Goal: Book appointment/travel/reservation

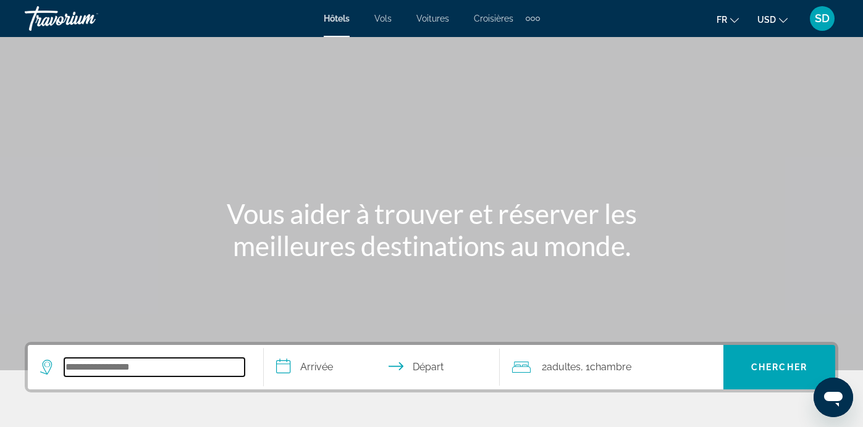
click at [138, 362] on input "Search widget" at bounding box center [154, 367] width 180 height 19
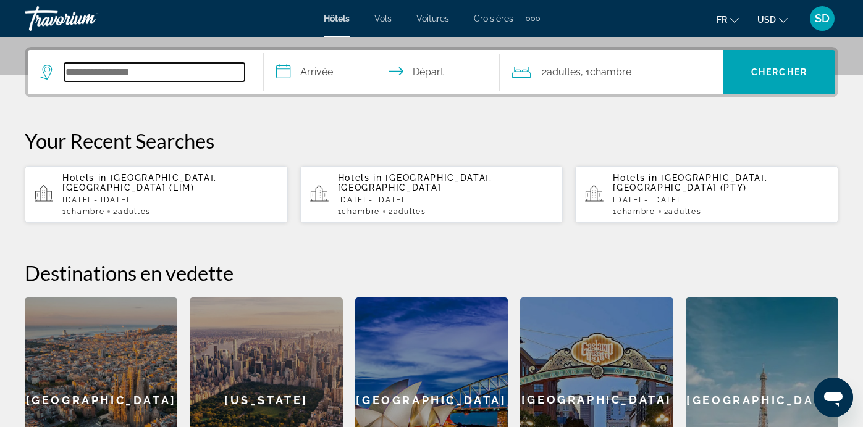
scroll to position [302, 0]
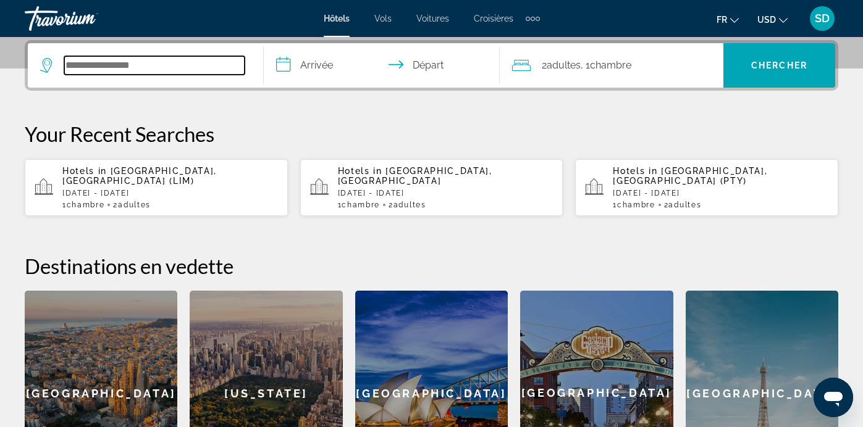
click at [154, 65] on input "Search widget" at bounding box center [154, 65] width 180 height 19
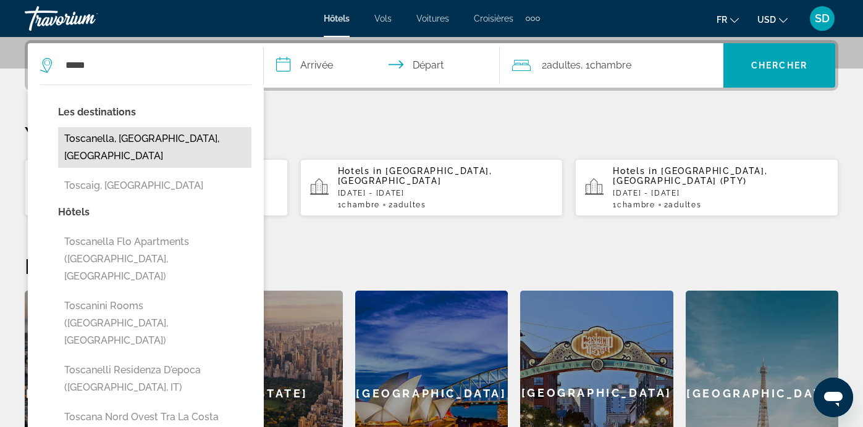
click at [173, 142] on button "Toscanella, Bologna, Italy" at bounding box center [154, 147] width 193 height 41
type input "**********"
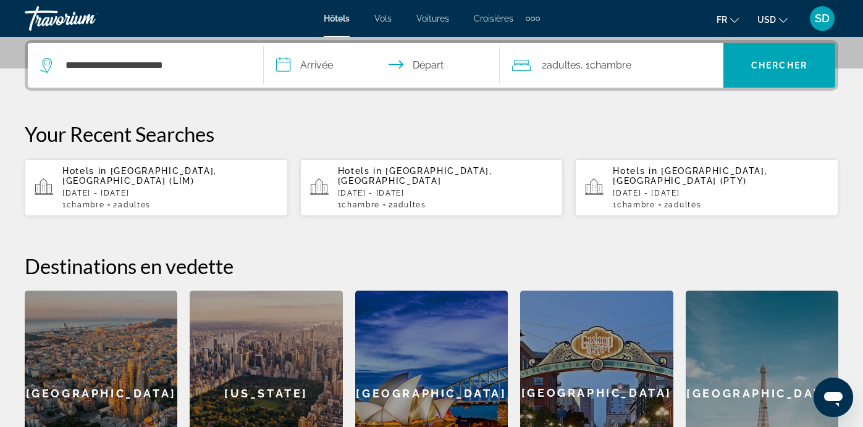
click at [312, 70] on input "**********" at bounding box center [384, 67] width 241 height 48
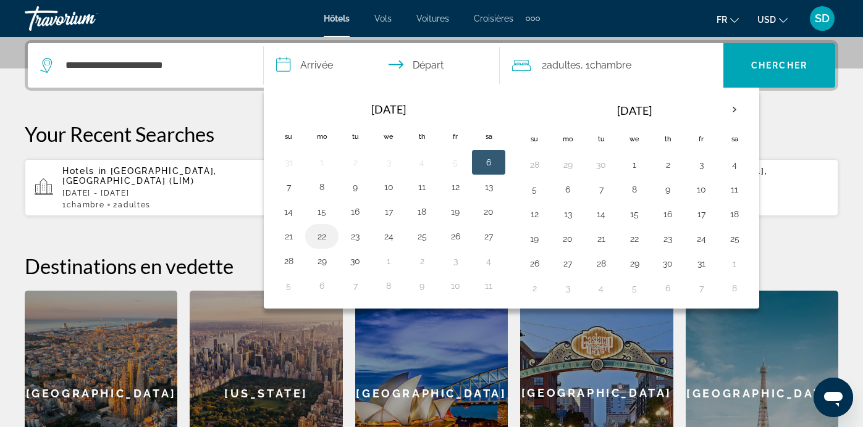
click at [325, 238] on button "22" at bounding box center [322, 236] width 20 height 17
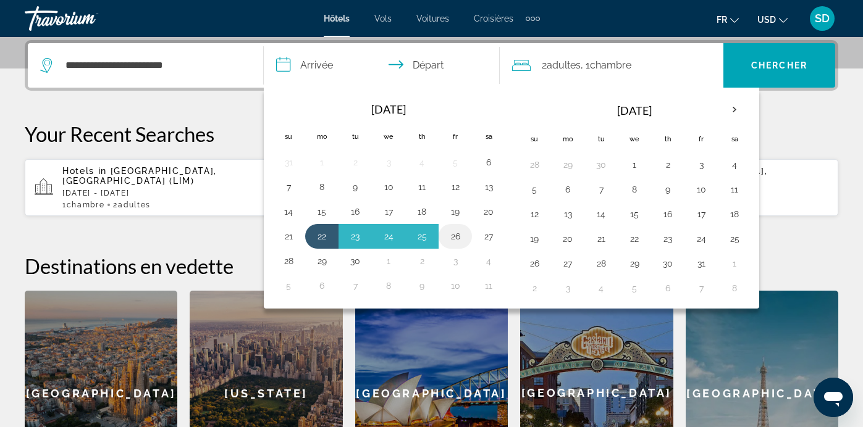
click at [460, 233] on button "26" at bounding box center [455, 236] width 20 height 17
type input "**********"
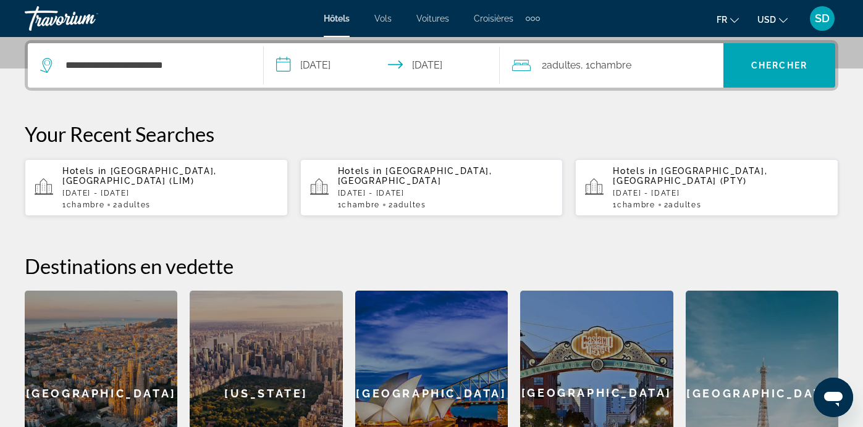
click at [783, 22] on icon "Change currency" at bounding box center [783, 20] width 9 height 5
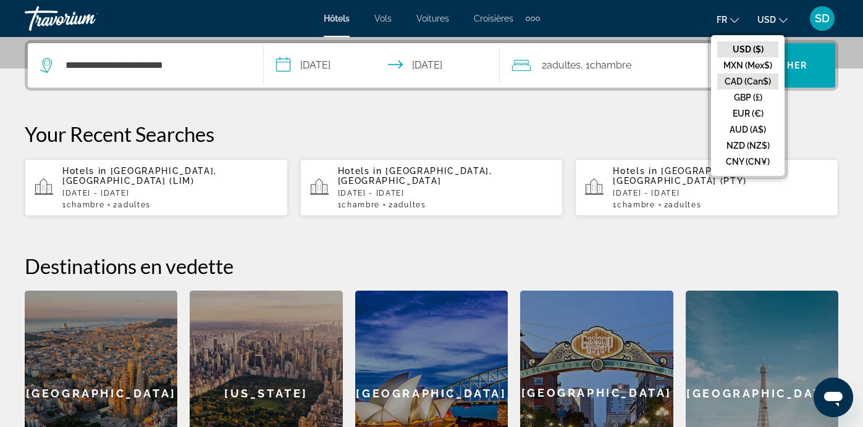
click at [747, 80] on button "CAD (Can$)" at bounding box center [747, 81] width 61 height 16
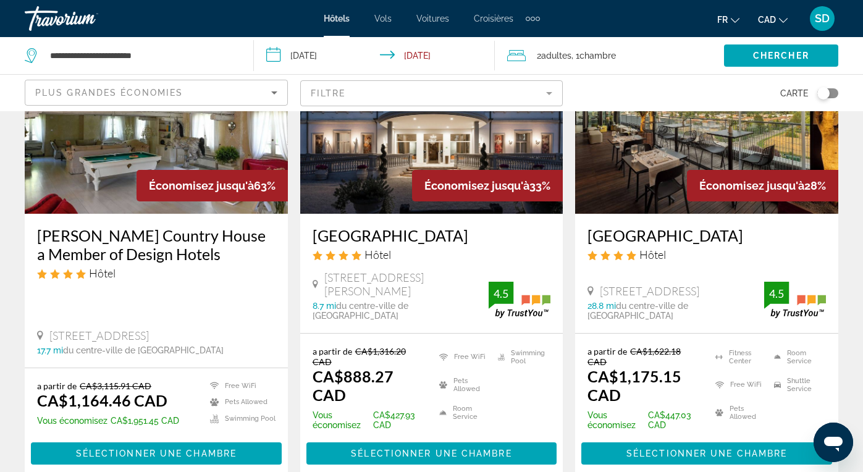
scroll to position [108, 0]
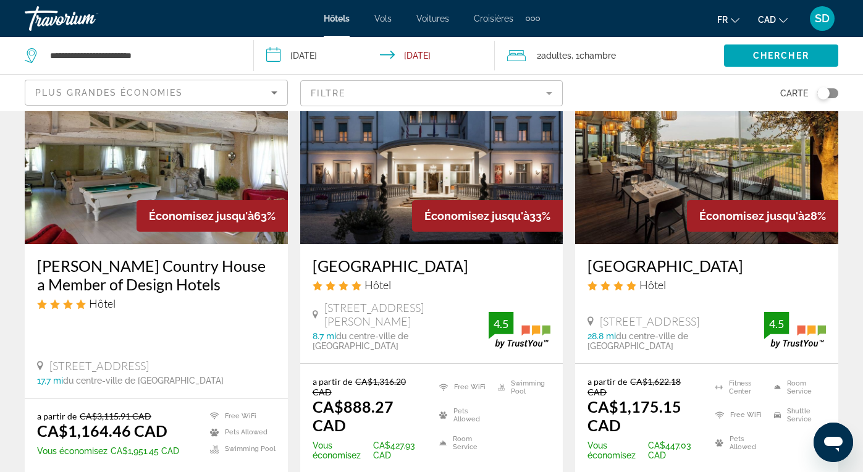
click at [821, 91] on div "Toggle map" at bounding box center [823, 93] width 12 height 12
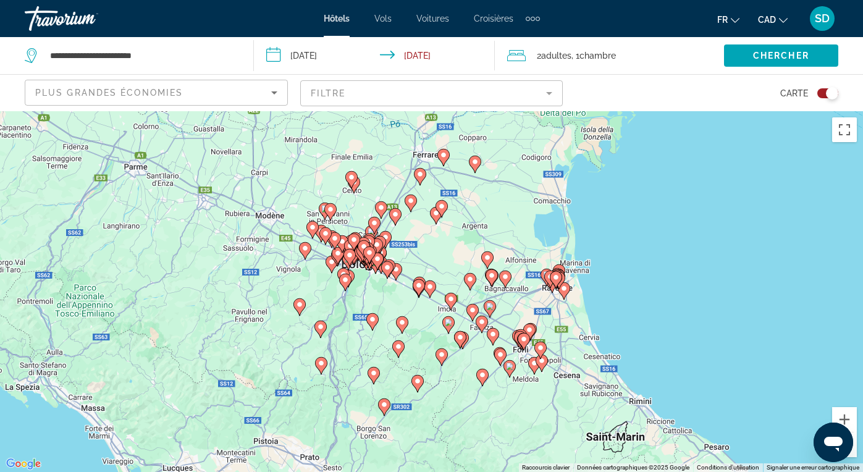
click at [555, 276] on image "Main content" at bounding box center [555, 277] width 7 height 7
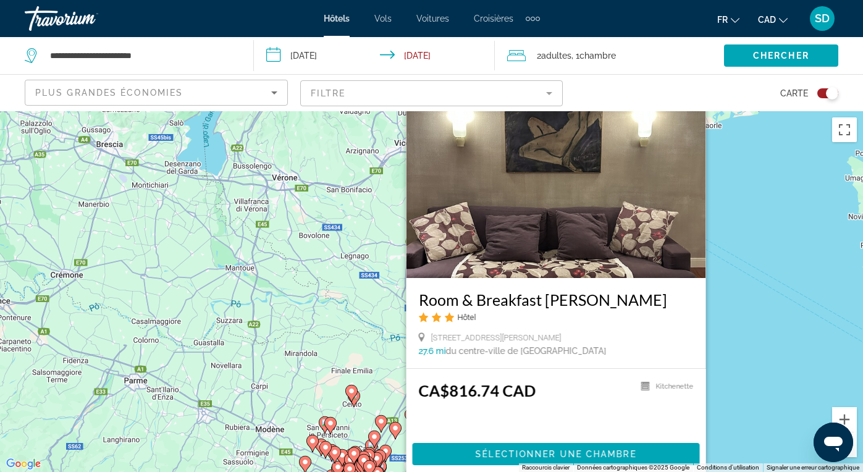
click at [364, 348] on div "Pour activer le glissement avec le clavier, appuyez sur Alt+Entrée. Une fois ce…" at bounding box center [431, 291] width 863 height 361
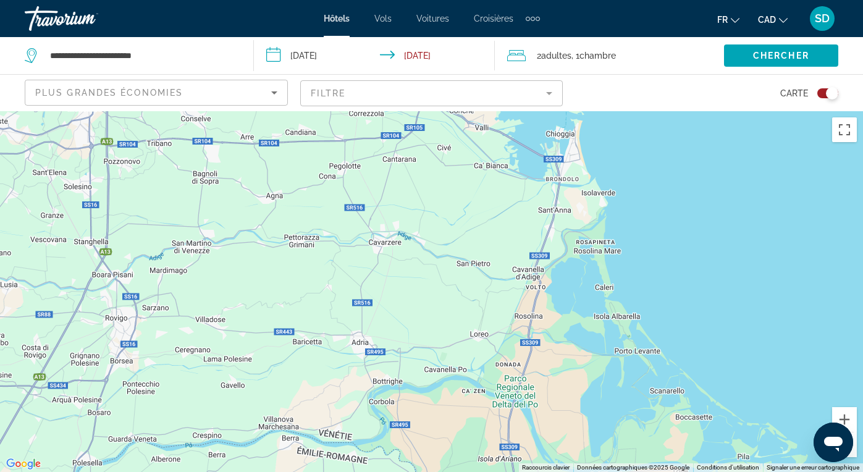
click at [828, 91] on div "Toggle map" at bounding box center [831, 93] width 12 height 12
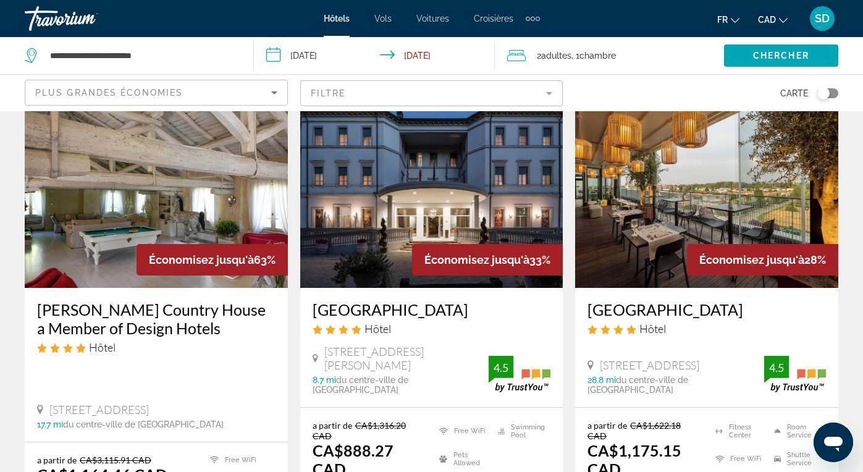
scroll to position [48, 0]
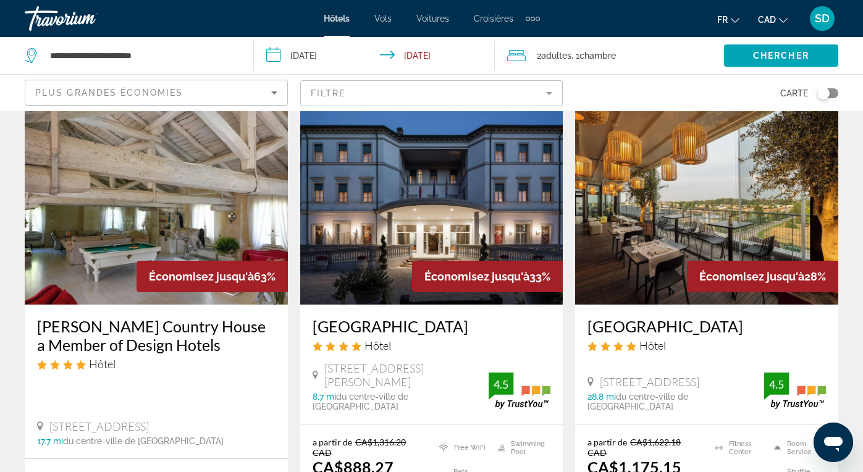
click at [174, 45] on div "**********" at bounding box center [133, 55] width 216 height 37
click at [165, 62] on input "**********" at bounding box center [142, 55] width 186 height 19
type input "*"
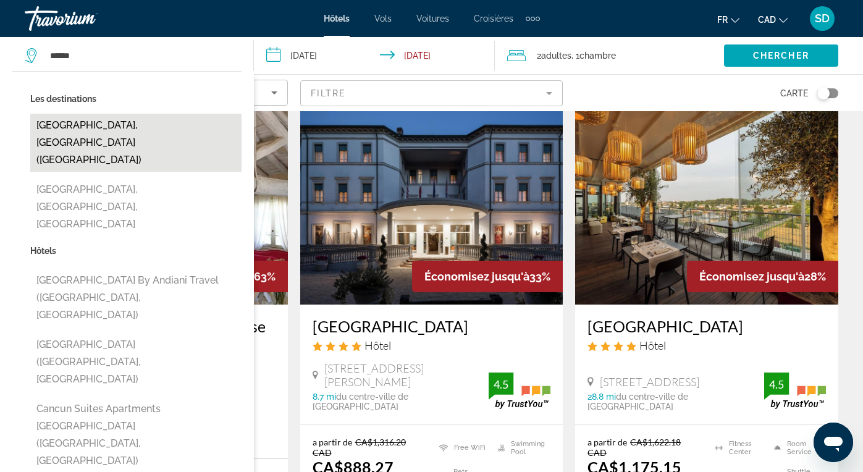
click at [107, 134] on button "Cancun, Mexico (CUN)" at bounding box center [135, 143] width 211 height 58
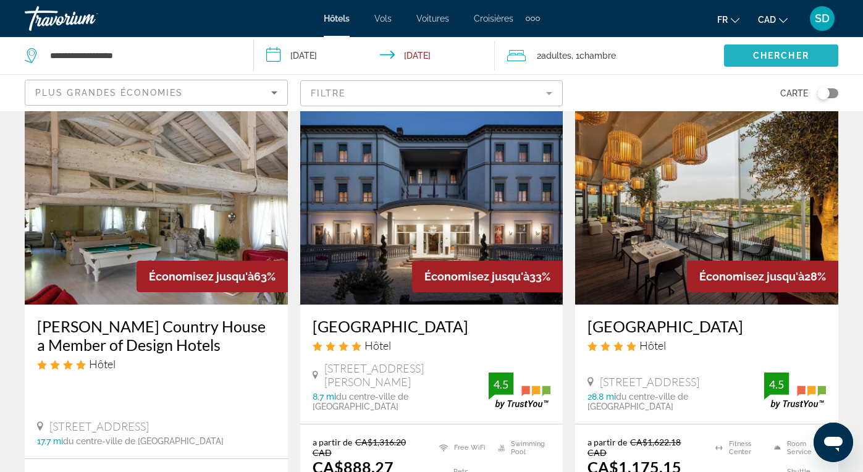
click at [781, 61] on span "Search widget" at bounding box center [781, 56] width 114 height 30
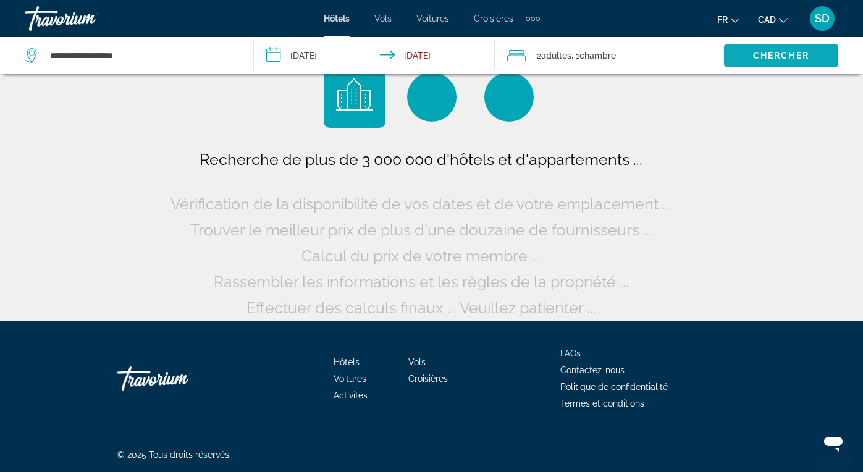
scroll to position [0, 0]
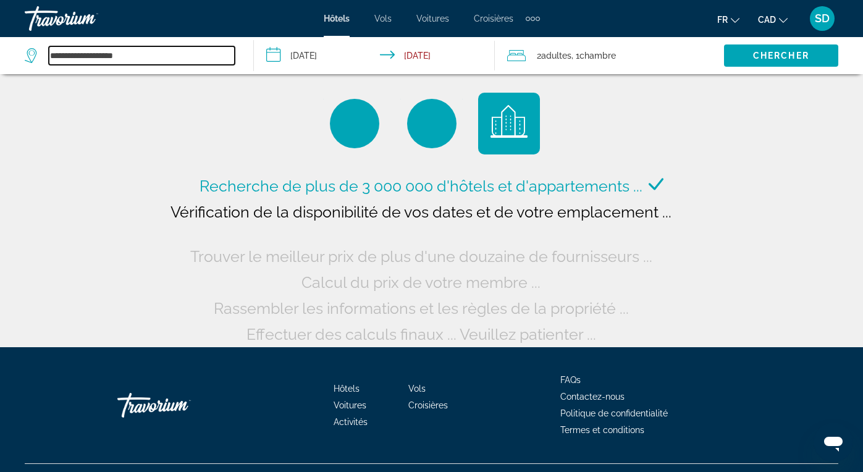
click at [141, 63] on input "**********" at bounding box center [142, 55] width 186 height 19
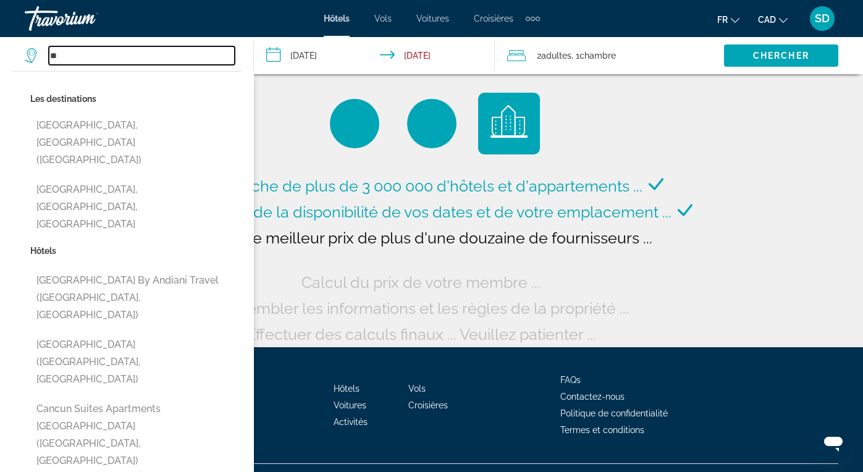
type input "*"
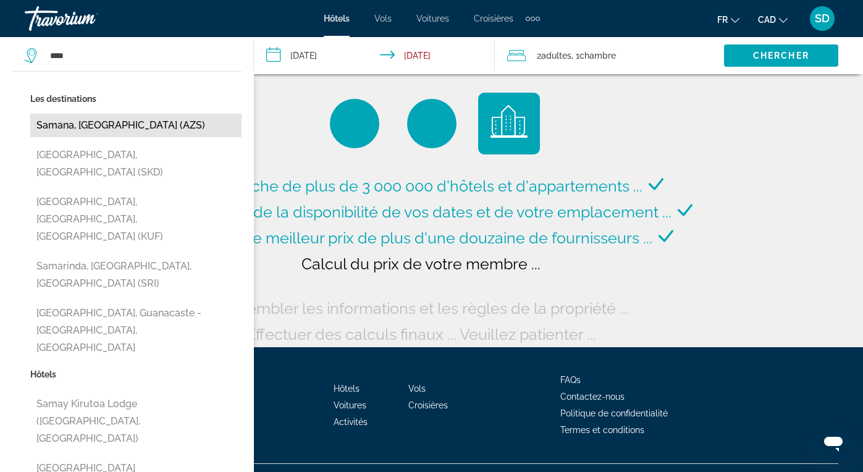
click at [124, 128] on button "Samana, Dominican Republic (AZS)" at bounding box center [135, 125] width 211 height 23
type input "**********"
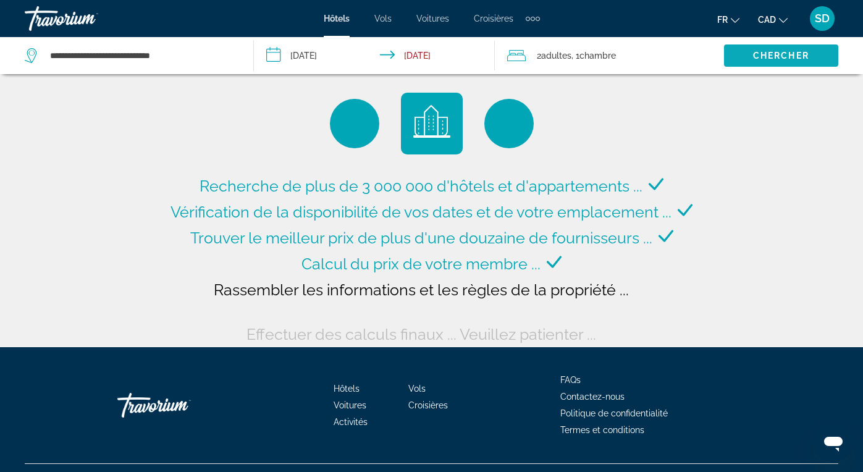
click at [741, 52] on span "Search widget" at bounding box center [781, 56] width 114 height 30
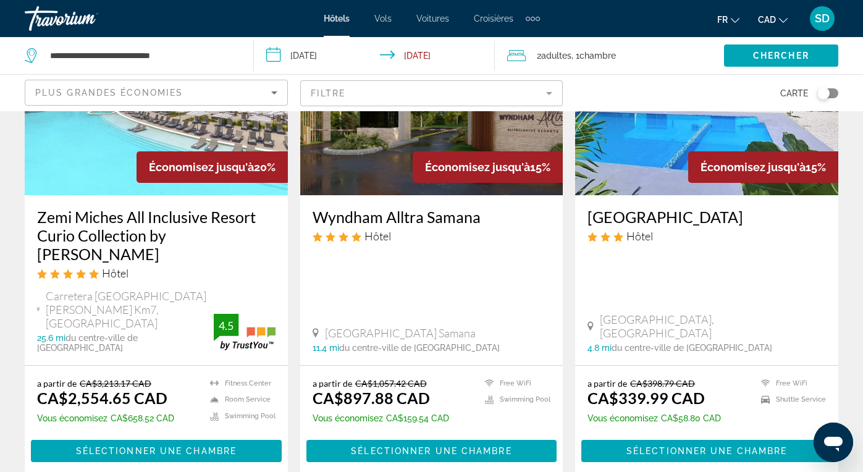
scroll to position [1102, 0]
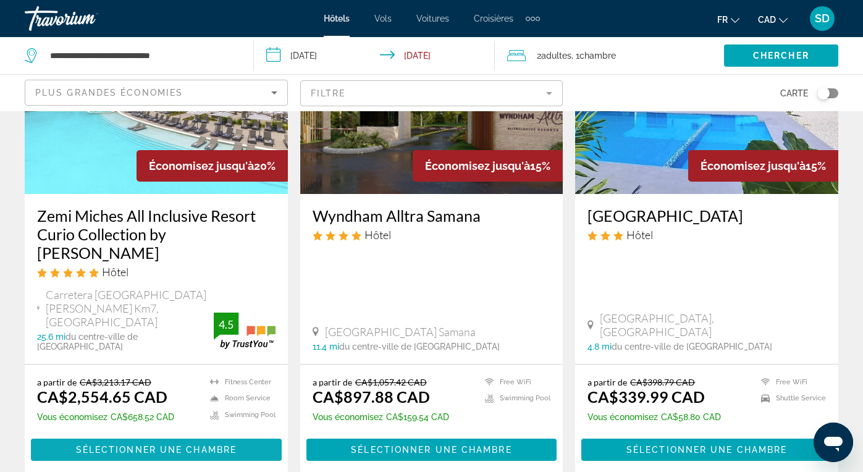
click at [178, 445] on span "Sélectionner une chambre" at bounding box center [156, 450] width 161 height 10
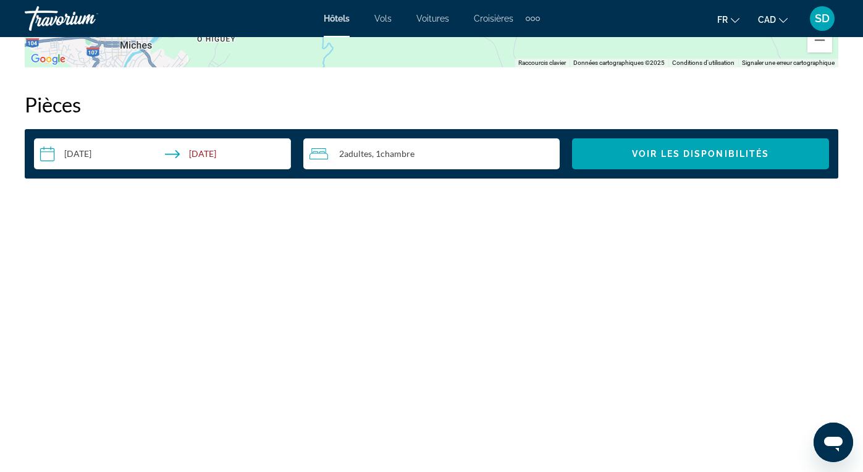
scroll to position [1740, 0]
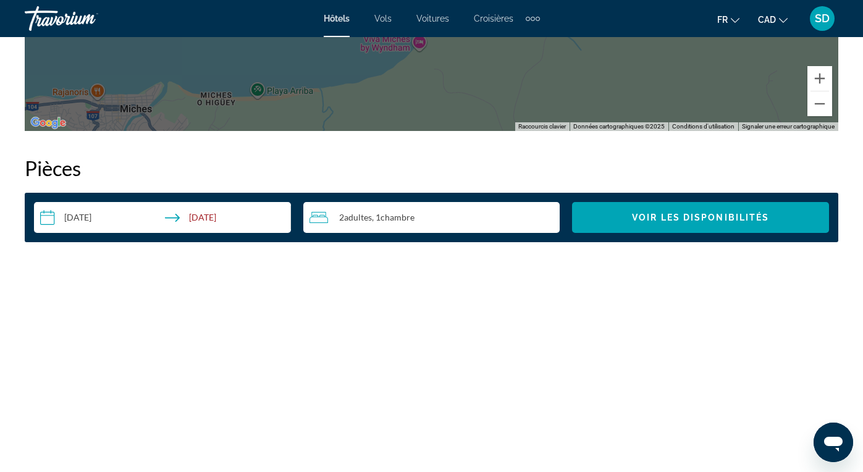
scroll to position [1648, 0]
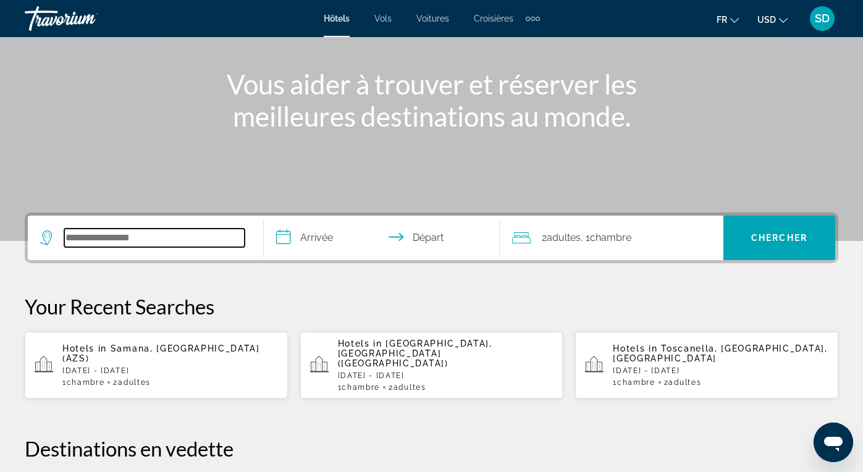
click at [120, 241] on input "Search widget" at bounding box center [154, 237] width 180 height 19
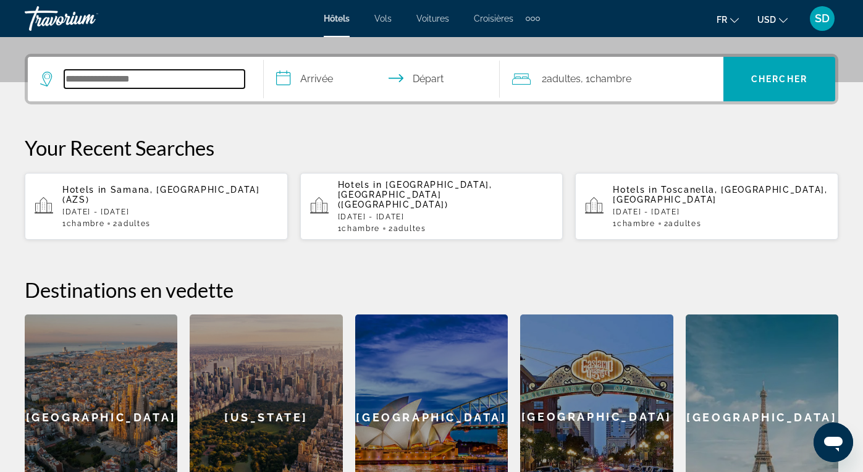
scroll to position [302, 0]
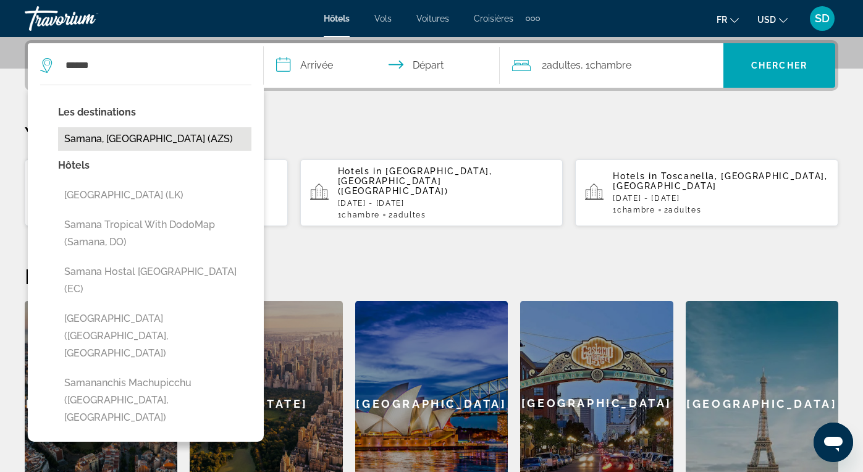
click at [145, 138] on button "Samana, Dominican Republic (AZS)" at bounding box center [154, 138] width 193 height 23
type input "**********"
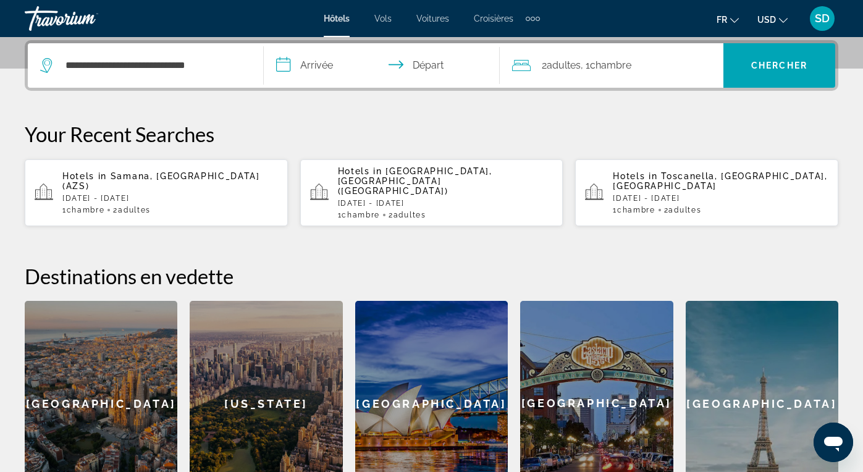
click at [307, 70] on input "**********" at bounding box center [384, 67] width 241 height 48
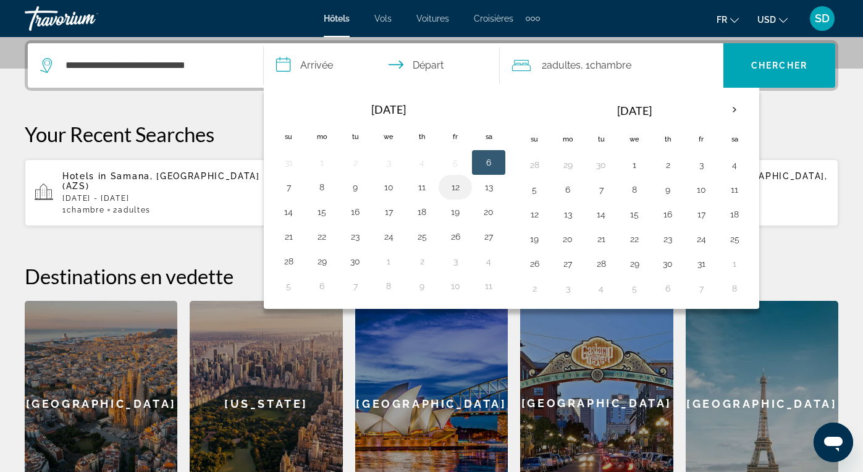
click at [457, 187] on button "12" at bounding box center [455, 186] width 20 height 17
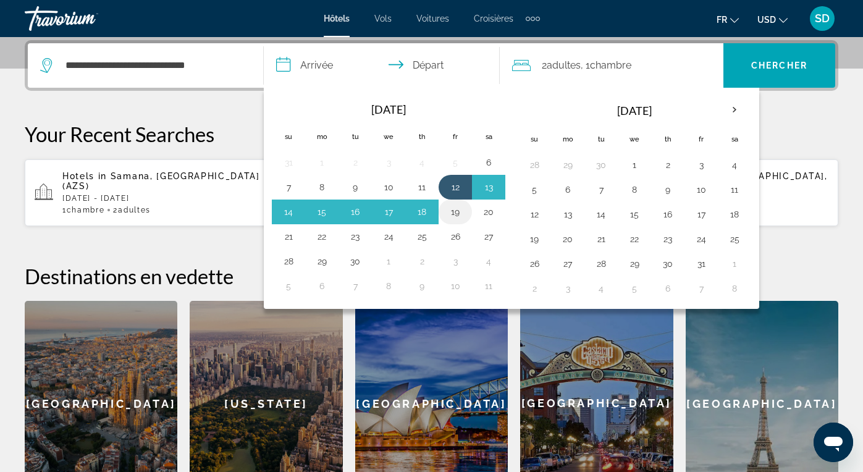
click at [458, 212] on button "19" at bounding box center [455, 211] width 20 height 17
type input "**********"
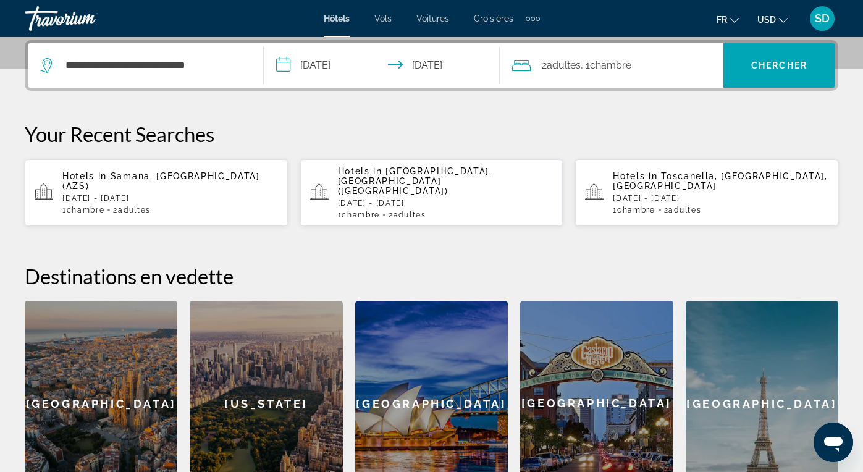
click at [783, 21] on icon "Change currency" at bounding box center [783, 20] width 9 height 9
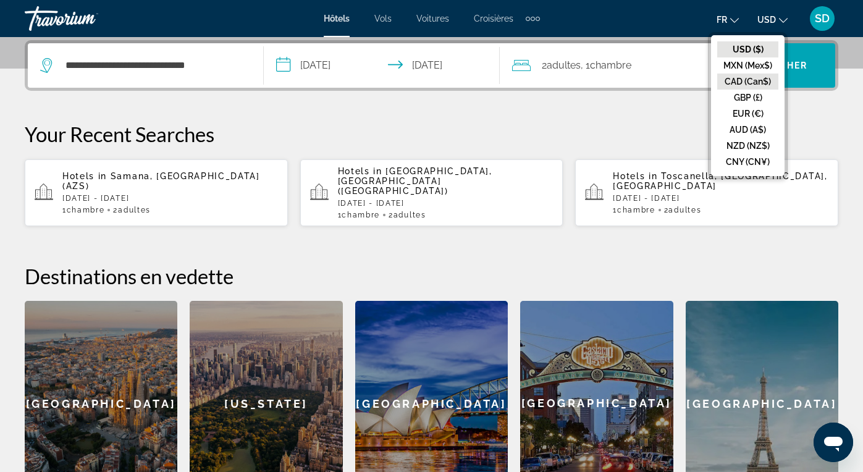
click at [751, 77] on button "CAD (Can$)" at bounding box center [747, 81] width 61 height 16
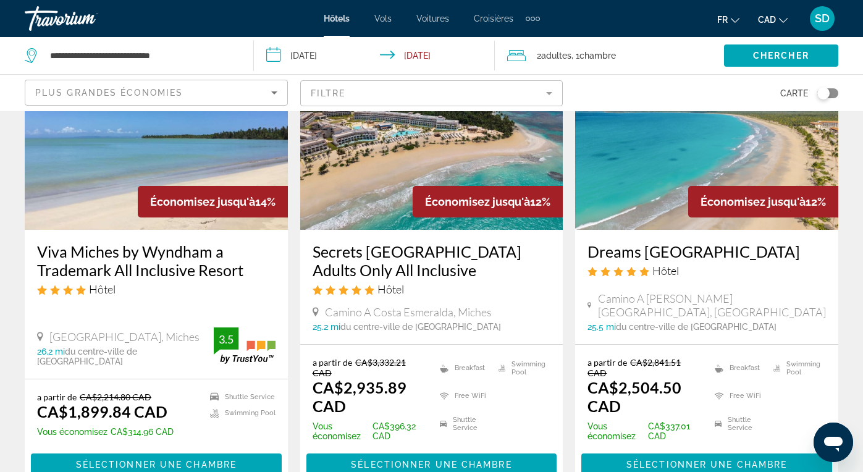
scroll to position [1576, 0]
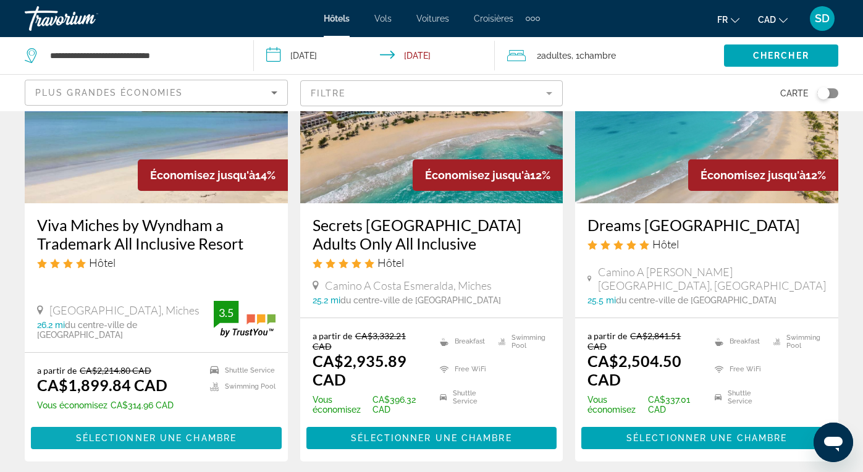
click at [189, 433] on span "Sélectionner une chambre" at bounding box center [156, 438] width 161 height 10
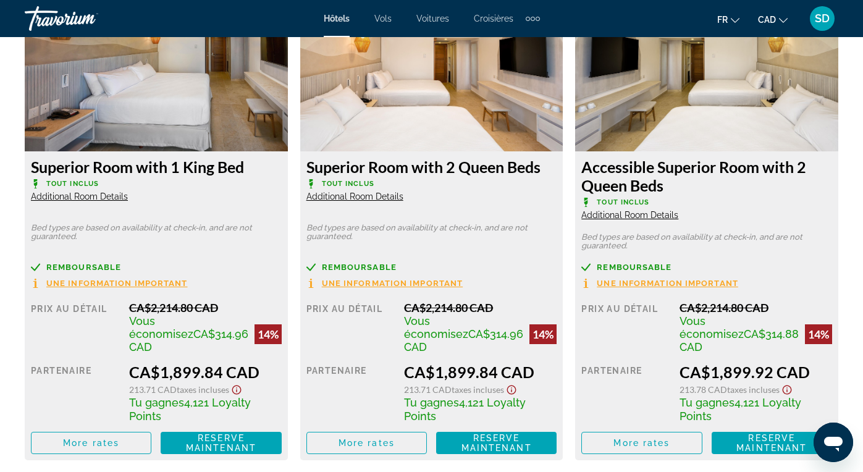
scroll to position [1970, 0]
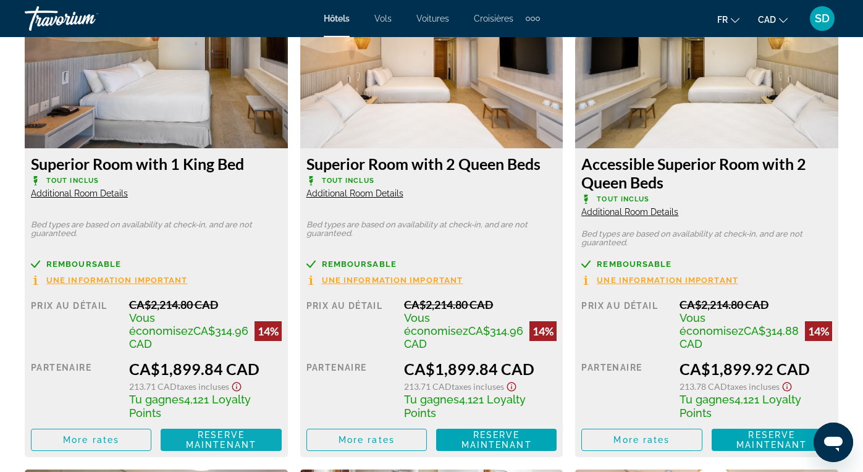
click at [238, 430] on span "Reserve maintenant" at bounding box center [221, 440] width 70 height 20
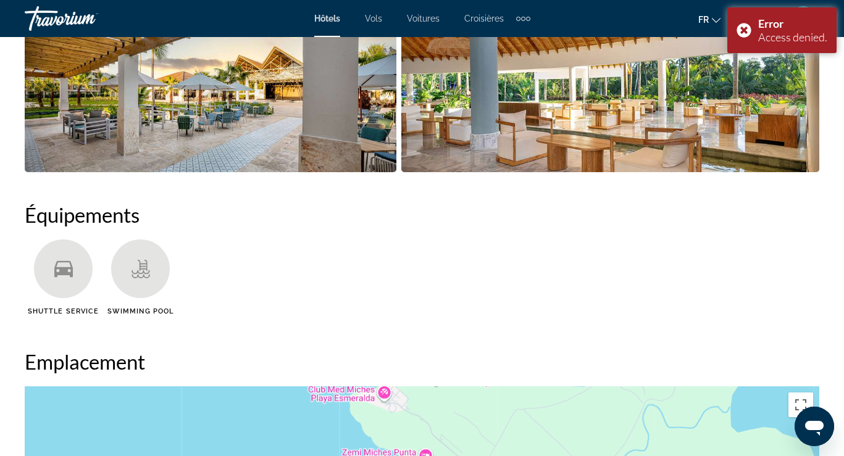
scroll to position [872, 0]
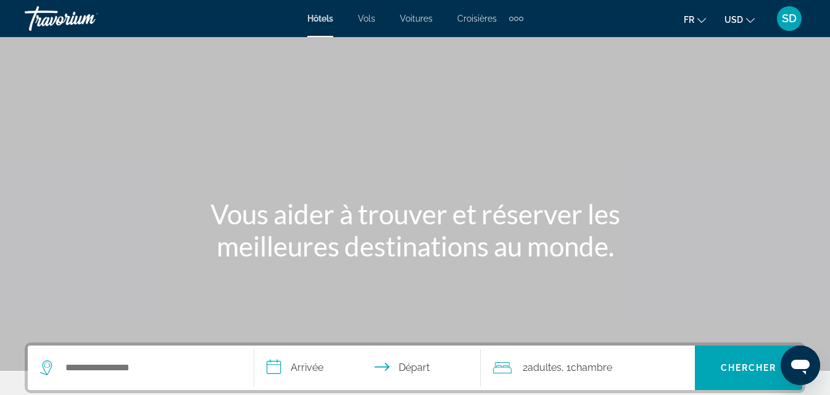
click at [751, 25] on button "USD USD ($) MXN (Mex$) CAD (Can$) GBP (£) EUR (€) AUD (A$) NZD (NZ$) CNY (CN¥)" at bounding box center [740, 19] width 30 height 18
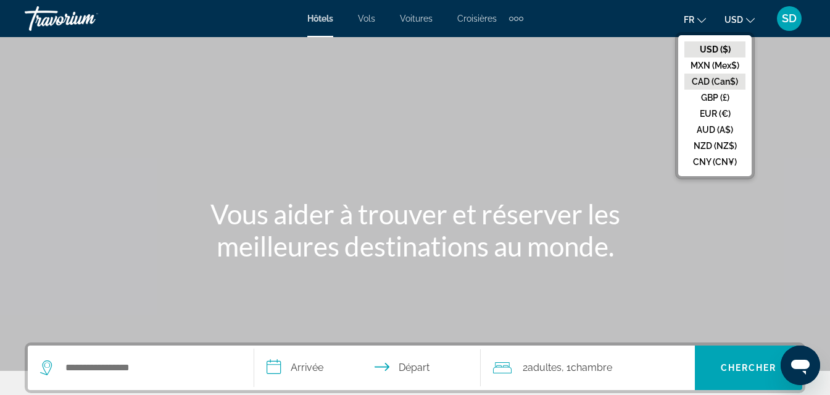
click at [733, 81] on button "CAD (Can$)" at bounding box center [715, 81] width 61 height 16
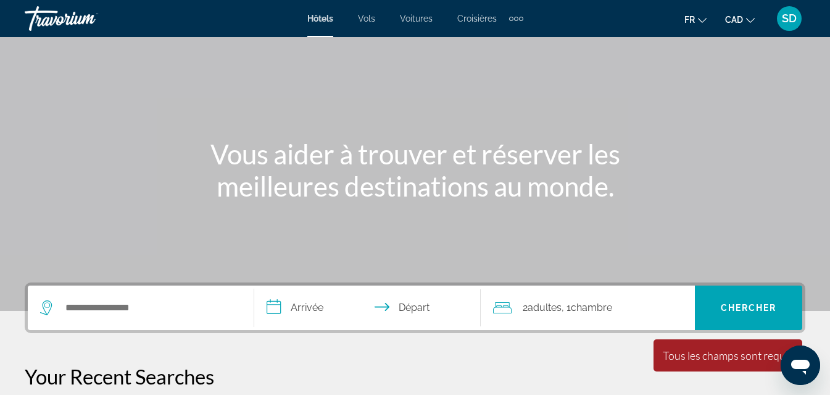
scroll to position [128, 0]
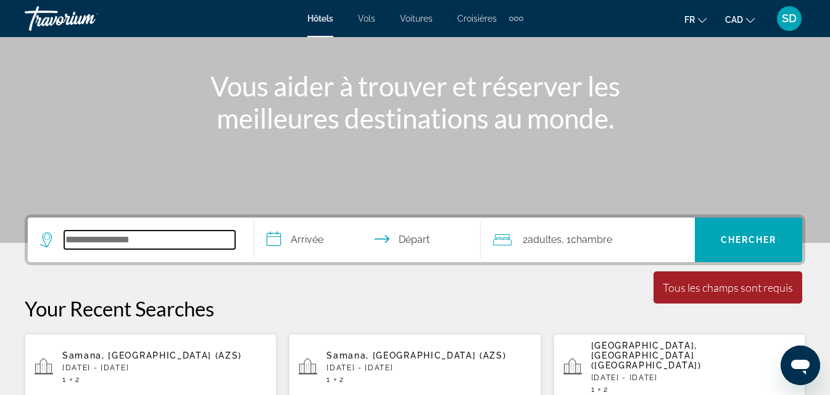
click at [126, 239] on input "Search widget" at bounding box center [149, 239] width 171 height 19
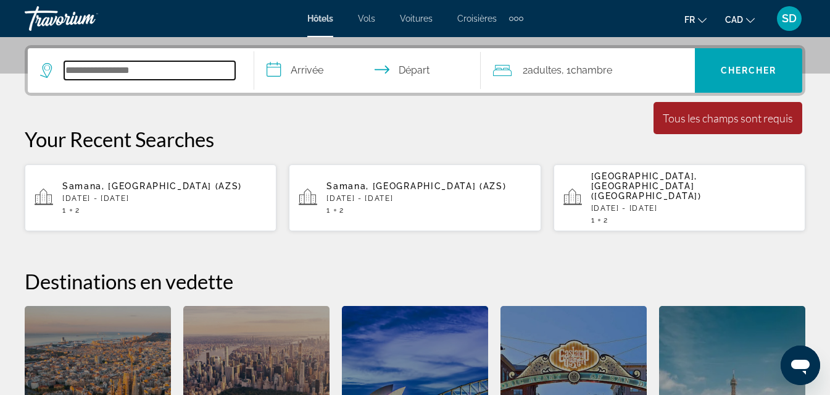
scroll to position [302, 0]
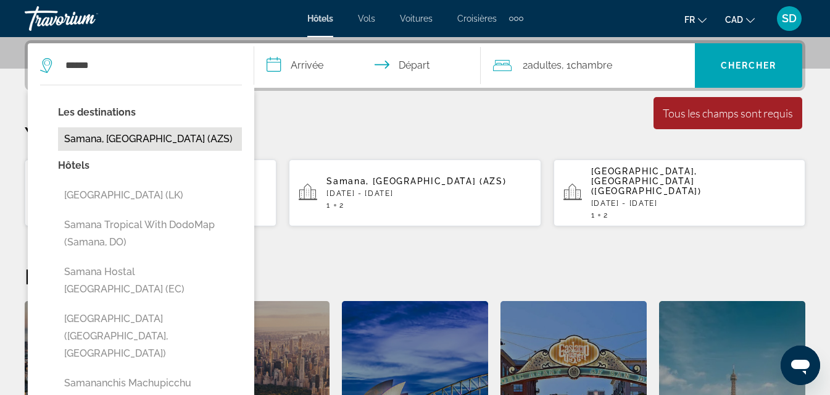
click at [150, 135] on button "Samana, Dominican Republic (AZS)" at bounding box center [150, 138] width 184 height 23
type input "**********"
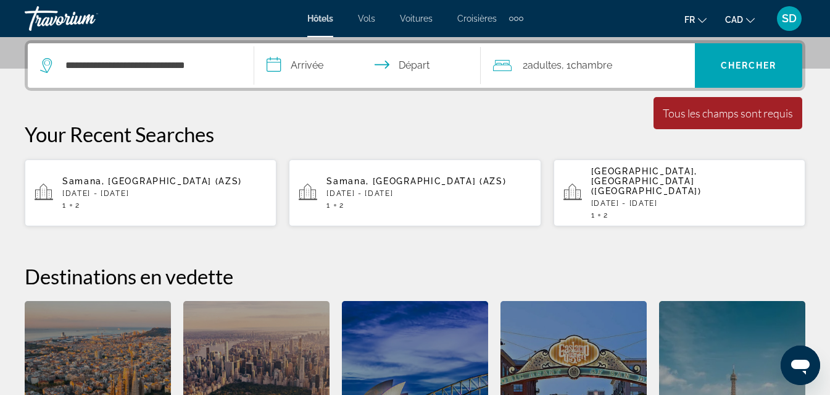
click at [316, 62] on input "**********" at bounding box center [370, 67] width 232 height 48
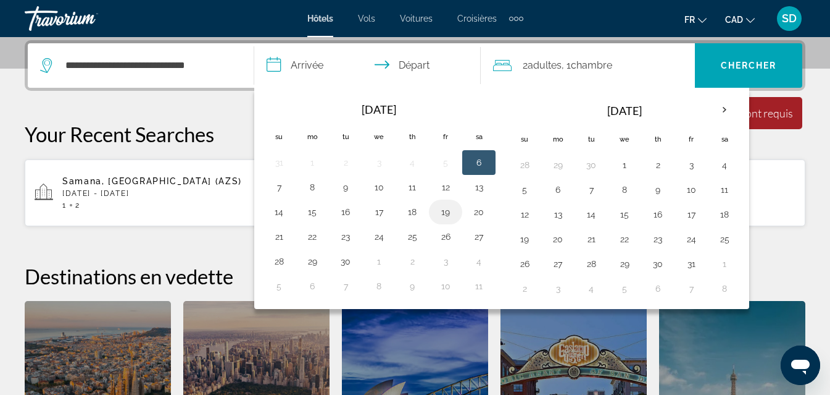
click at [446, 205] on button "19" at bounding box center [446, 211] width 20 height 17
click at [444, 187] on button "12" at bounding box center [446, 186] width 20 height 17
type input "**********"
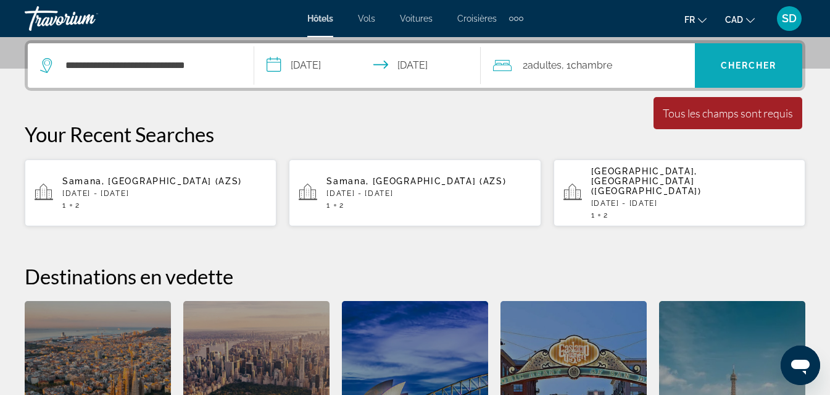
click at [762, 58] on span "Search widget" at bounding box center [748, 66] width 107 height 30
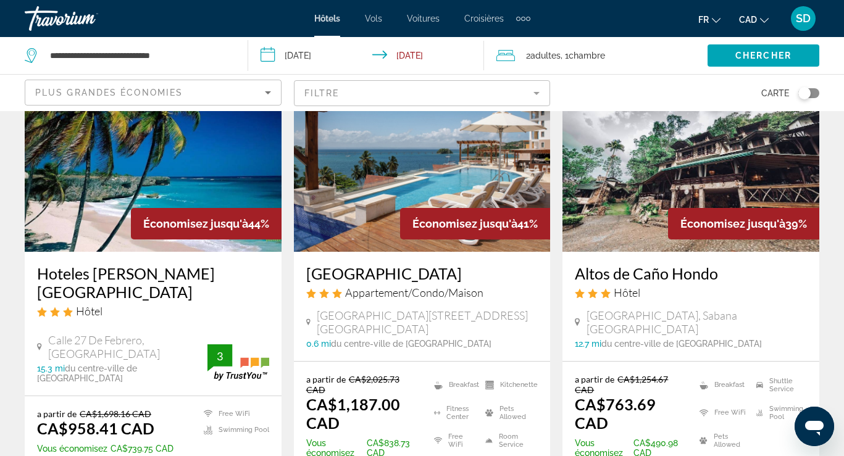
scroll to position [175, 0]
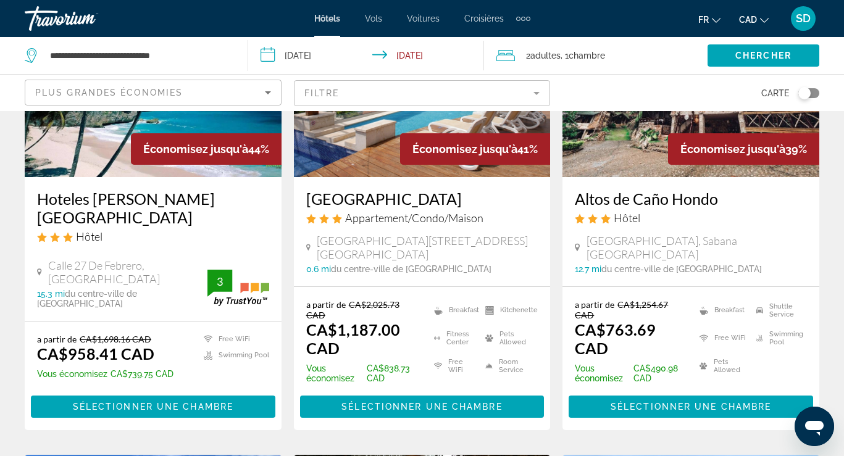
click at [537, 91] on mat-form-field "Filtre" at bounding box center [422, 93] width 257 height 26
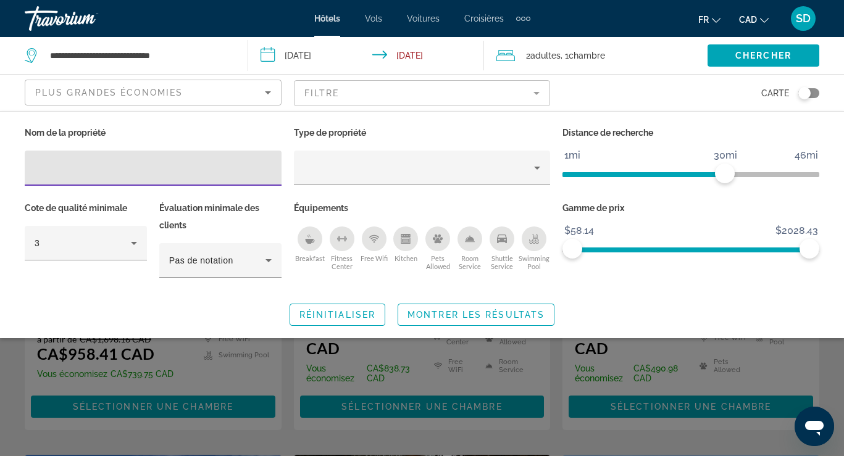
click at [109, 173] on input "Hotel Filters" at bounding box center [153, 168] width 237 height 15
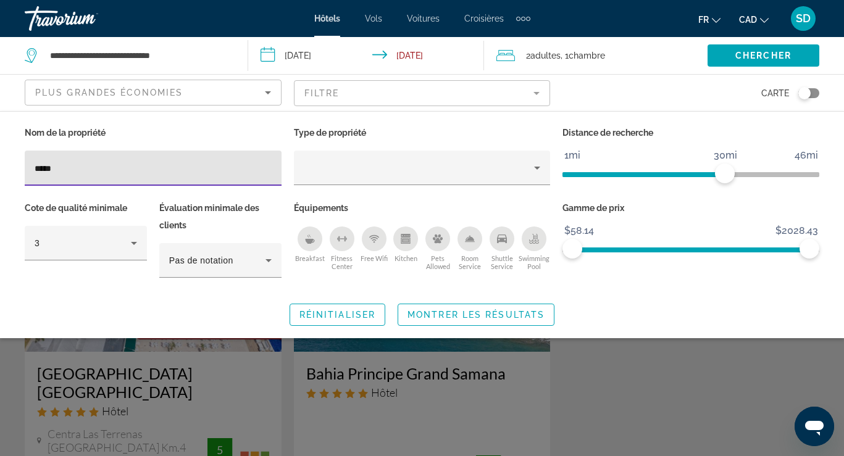
type input "*****"
click at [637, 358] on div "Search widget" at bounding box center [422, 320] width 844 height 271
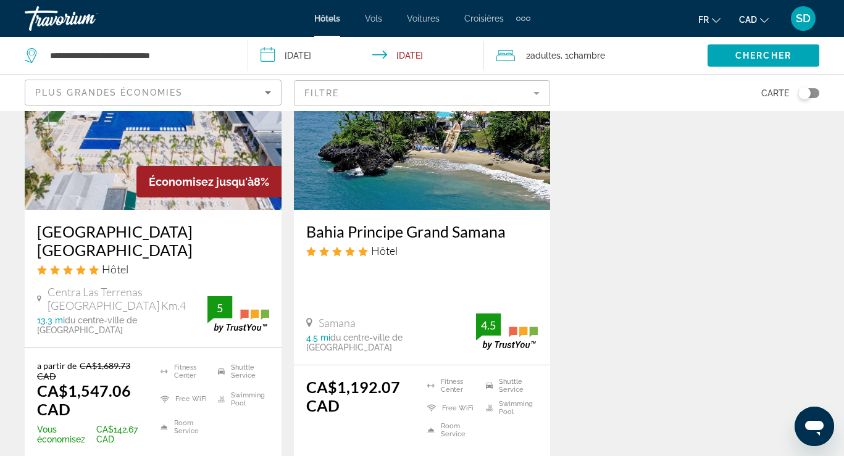
scroll to position [183, 0]
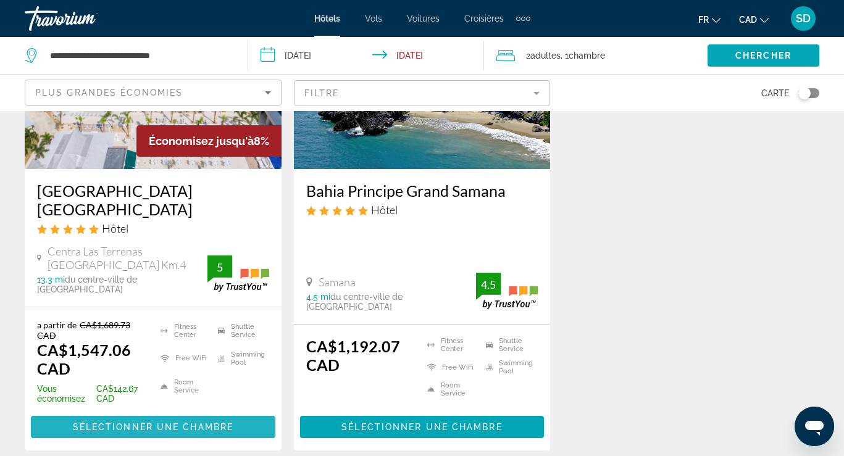
click at [142, 394] on span "Sélectionner une chambre" at bounding box center [153, 427] width 161 height 10
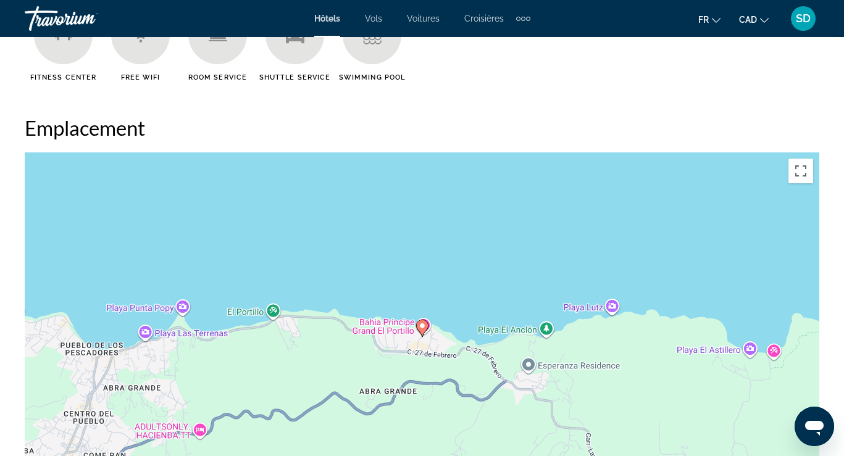
scroll to position [1285, 0]
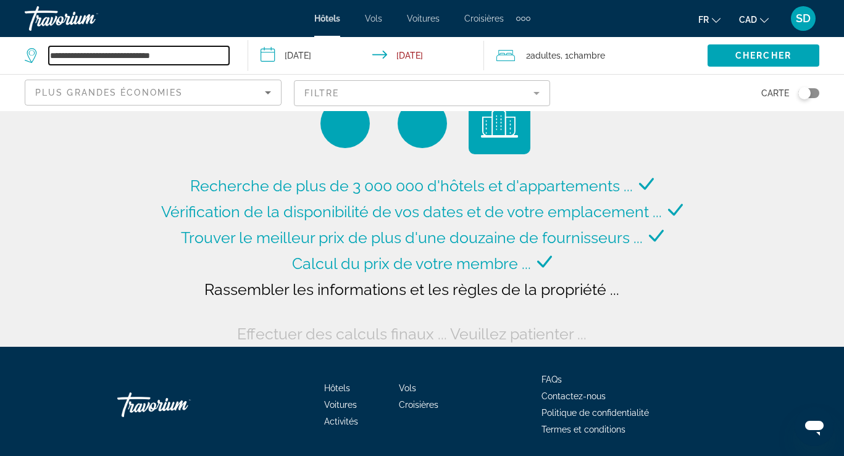
click at [197, 51] on input "**********" at bounding box center [139, 55] width 180 height 19
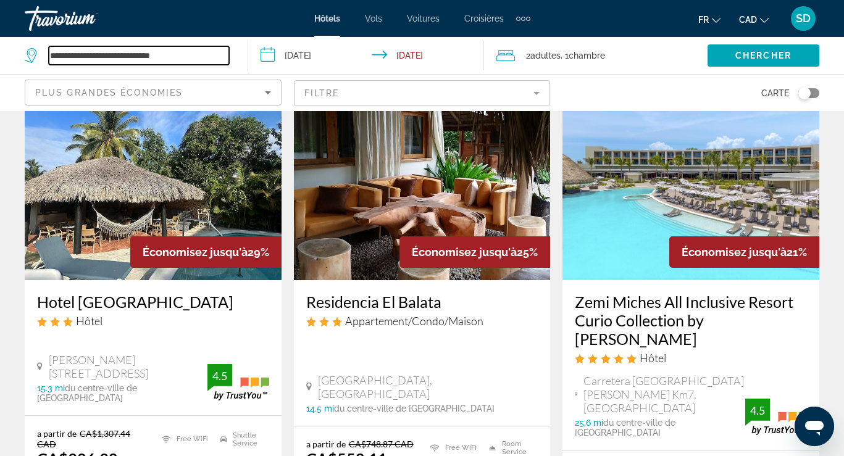
scroll to position [487, 0]
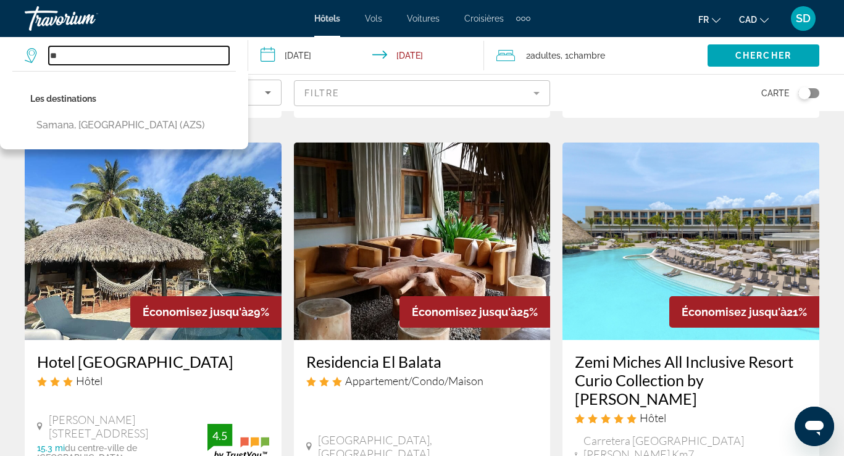
type input "*"
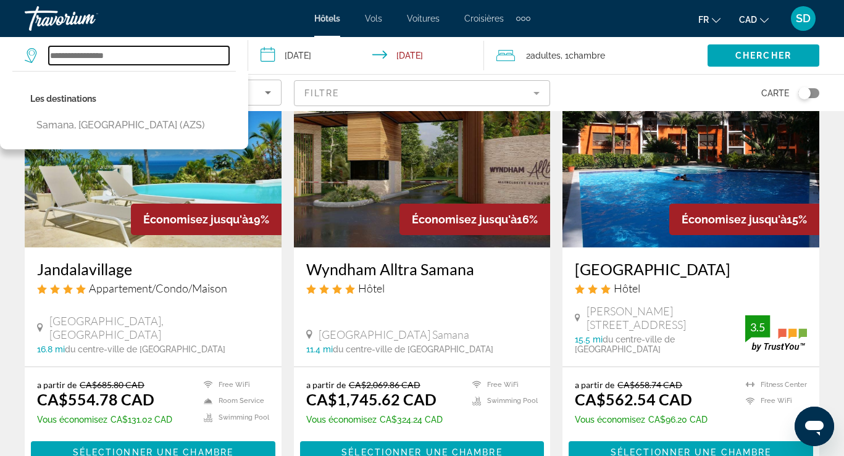
scroll to position [1096, 0]
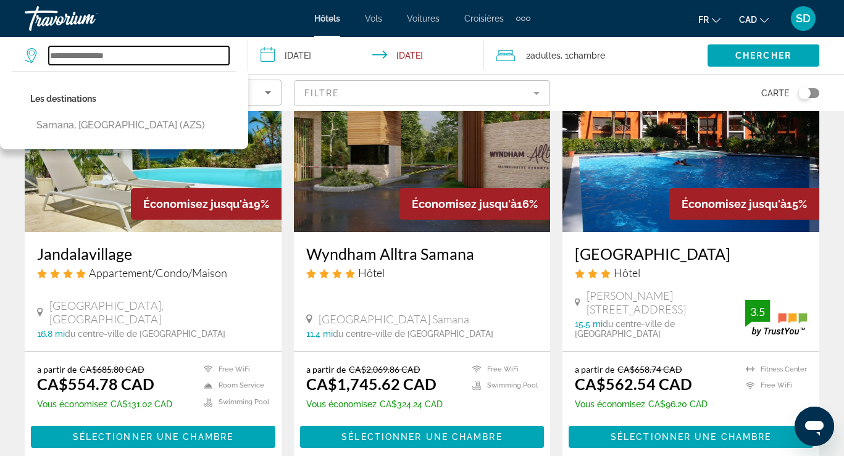
click at [103, 57] on input "Search widget" at bounding box center [139, 55] width 180 height 19
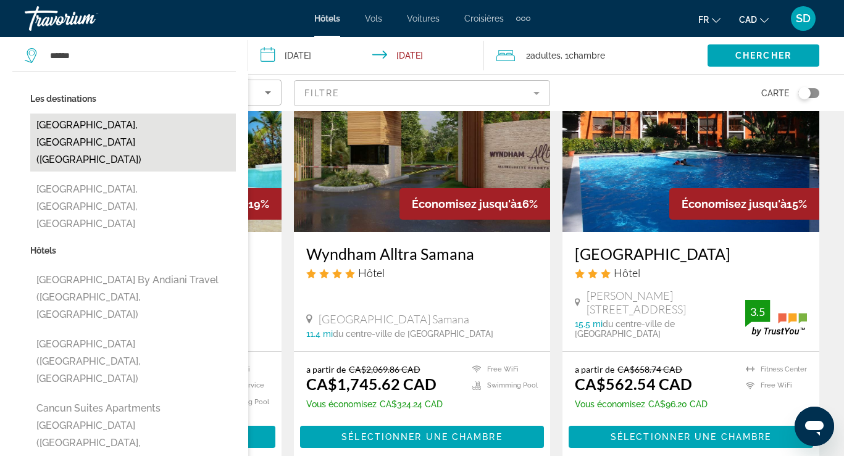
click at [79, 126] on button "Cancun, Mexico (CUN)" at bounding box center [133, 143] width 206 height 58
type input "**********"
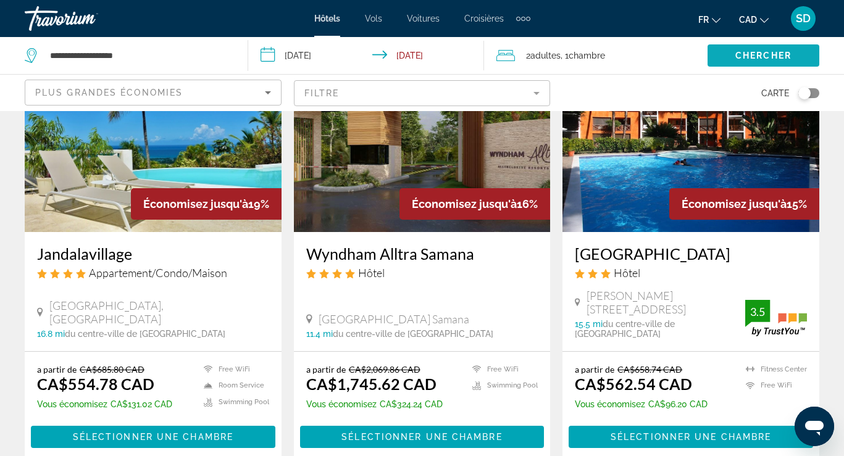
click at [752, 56] on span "Chercher" at bounding box center [763, 56] width 56 height 10
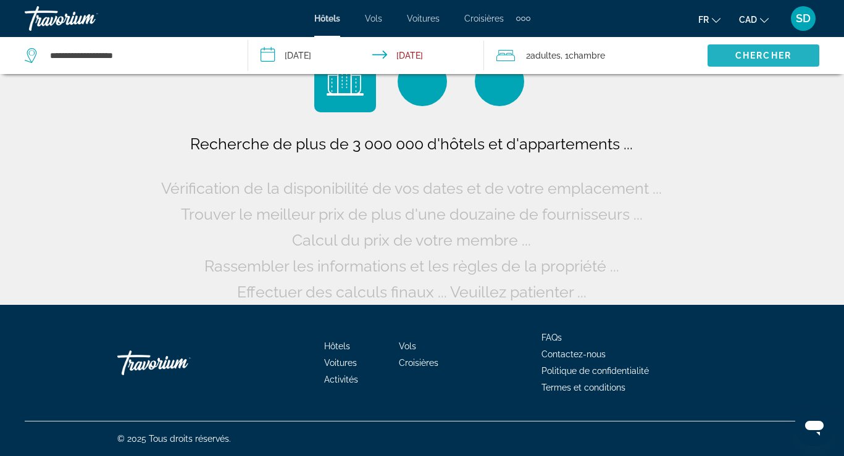
scroll to position [42, 0]
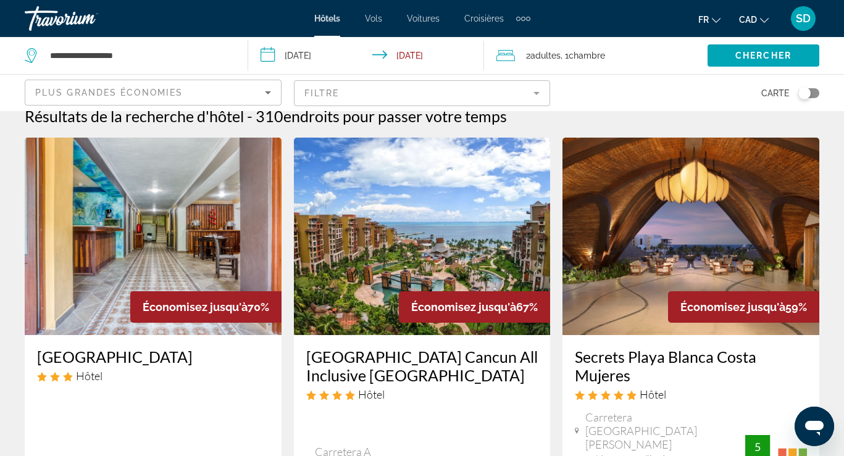
scroll to position [10, 0]
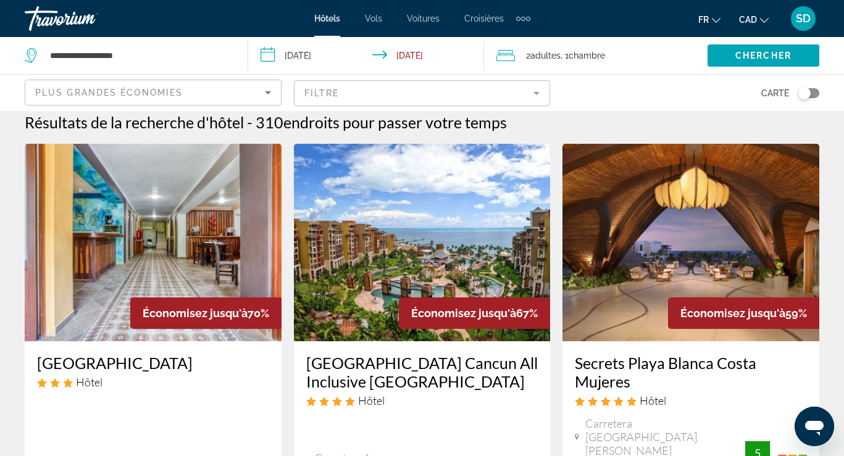
click at [561, 58] on span "Adultes" at bounding box center [545, 56] width 30 height 10
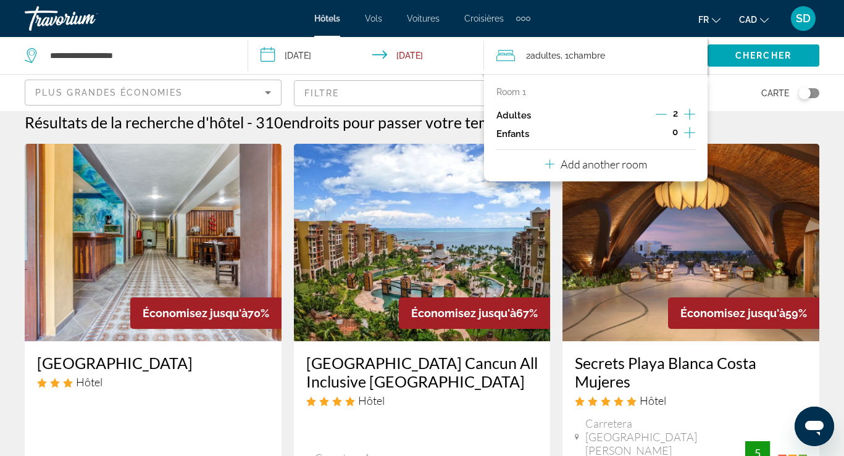
click at [737, 117] on div "Résultats de la recherche d'hôtel - 310 endroits pour passer votre temps" at bounding box center [422, 122] width 795 height 19
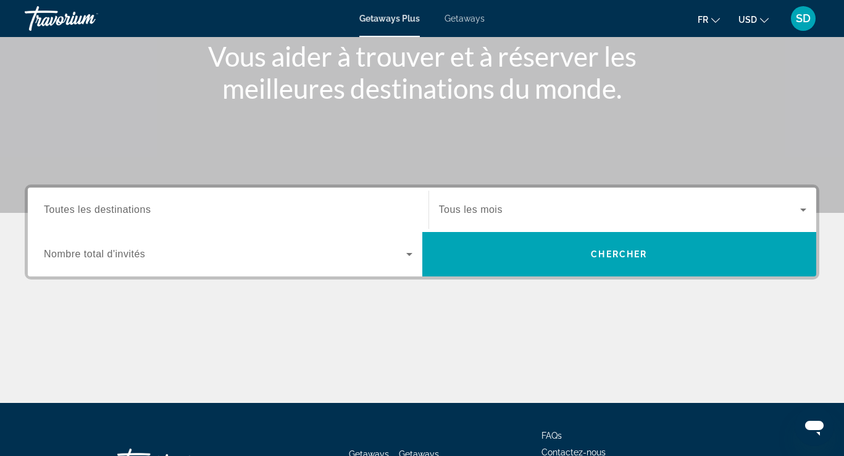
scroll to position [159, 0]
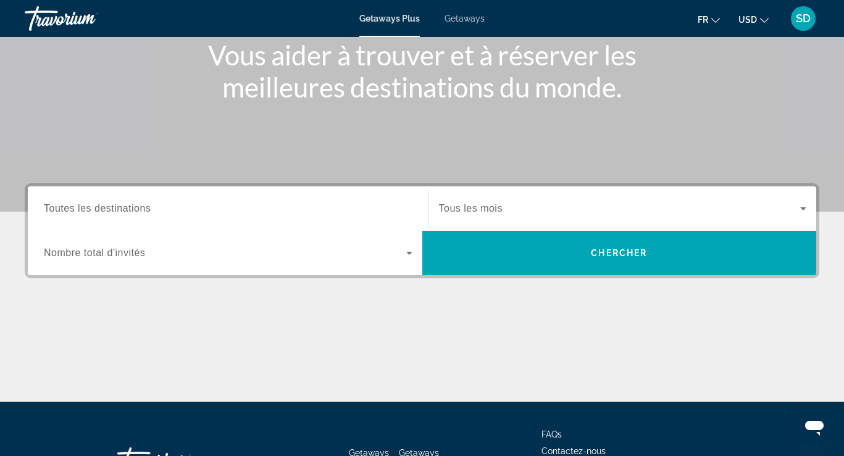
click at [244, 202] on input "Destination Toutes les destinations" at bounding box center [228, 209] width 369 height 15
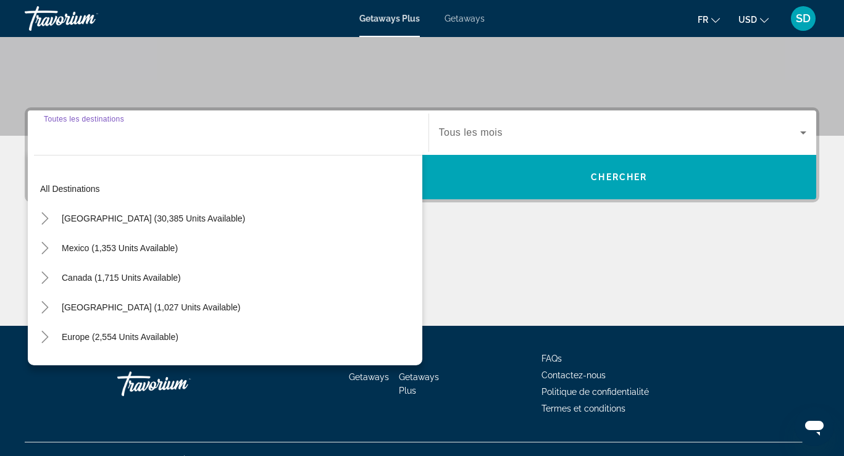
scroll to position [256, 0]
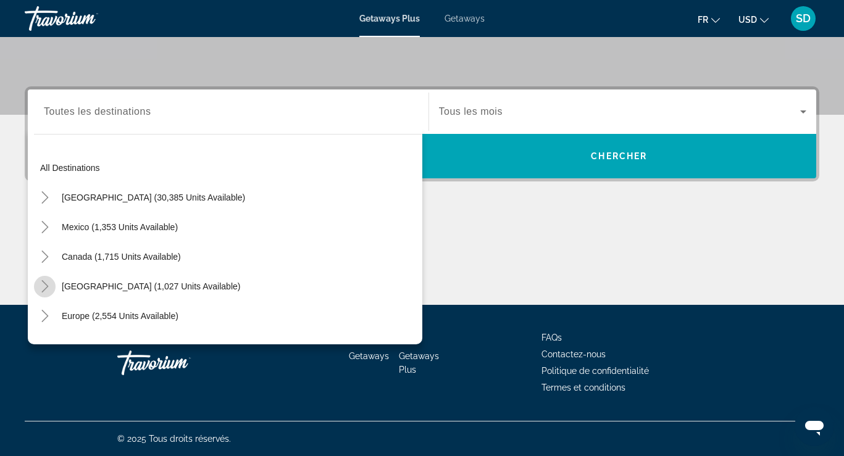
click at [47, 286] on icon "Toggle Caribbean & Atlantic Islands (1,027 units available)" at bounding box center [44, 286] width 7 height 12
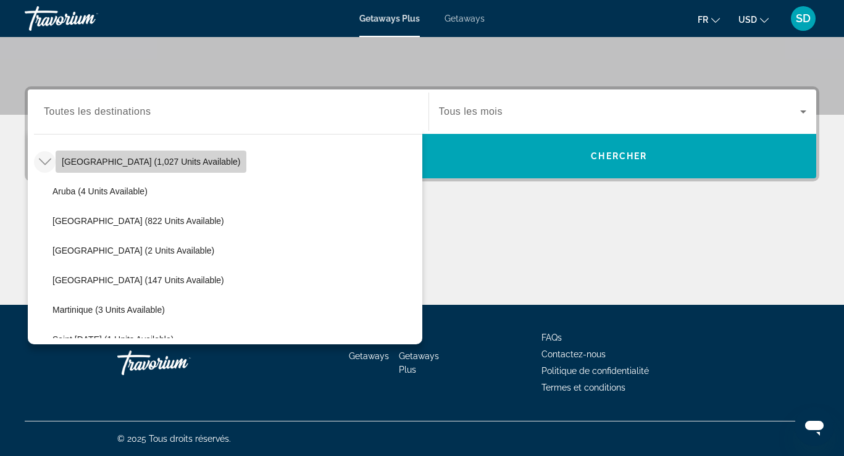
click at [130, 159] on span "[GEOGRAPHIC_DATA] (1,027 units available)" at bounding box center [151, 162] width 178 height 10
type input "**********"
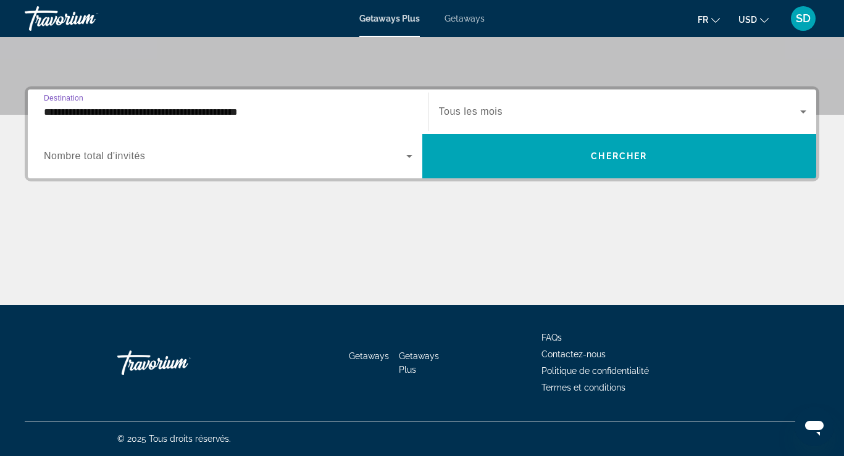
click at [801, 111] on icon "Search widget" at bounding box center [803, 112] width 6 height 3
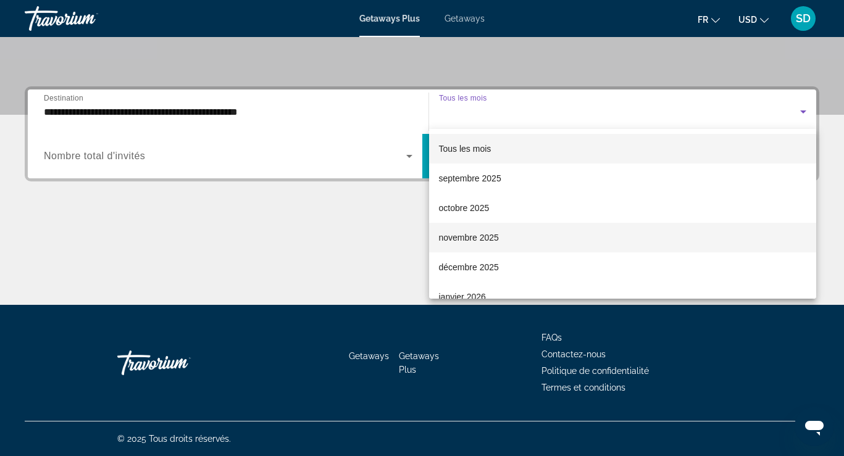
click at [498, 241] on span "novembre 2025" at bounding box center [469, 237] width 60 height 15
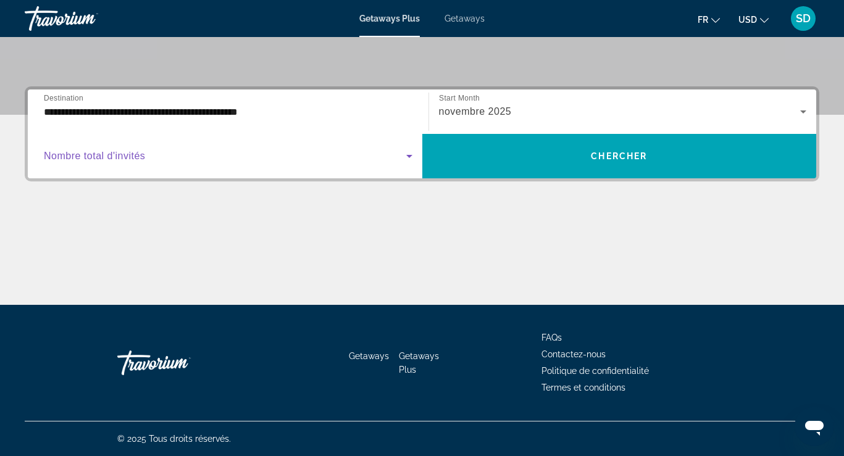
click at [412, 157] on icon "Search widget" at bounding box center [409, 156] width 15 height 15
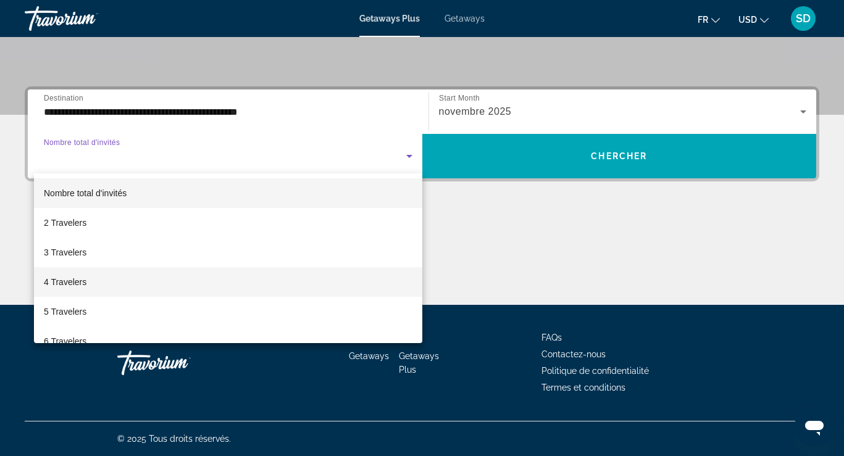
click at [125, 280] on mat-option "4 Travelers" at bounding box center [228, 282] width 388 height 30
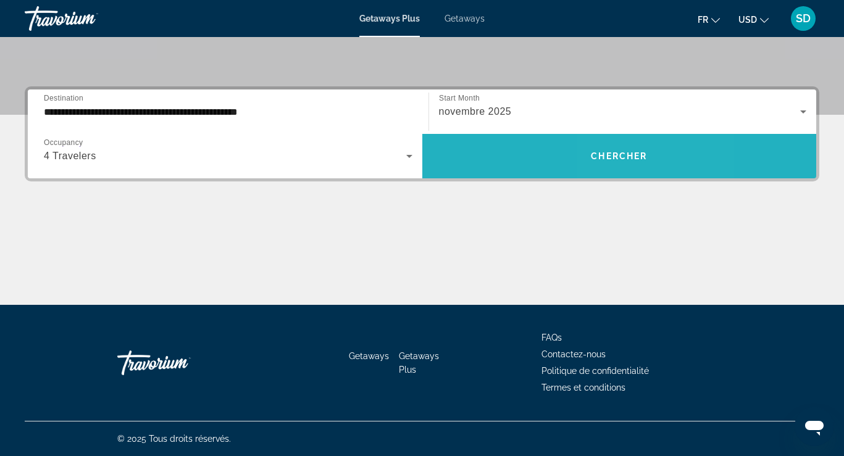
click at [633, 150] on span "Search widget" at bounding box center [619, 156] width 395 height 30
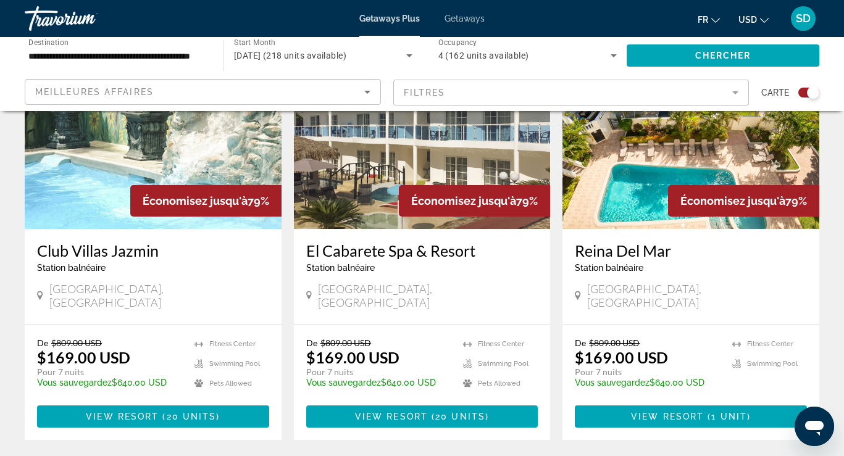
scroll to position [506, 0]
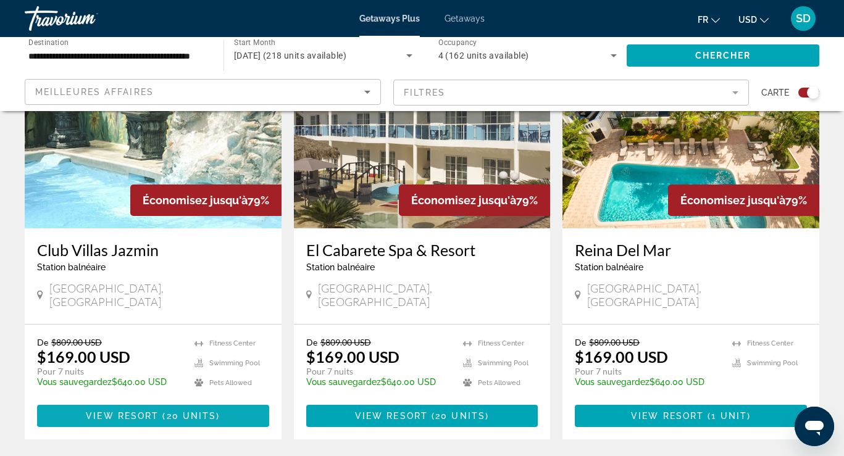
click at [179, 411] on span "20 units" at bounding box center [192, 416] width 50 height 10
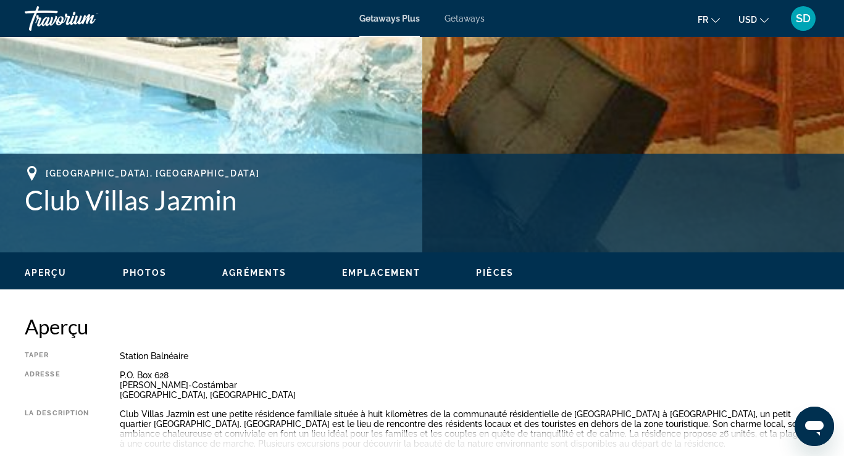
scroll to position [369, 0]
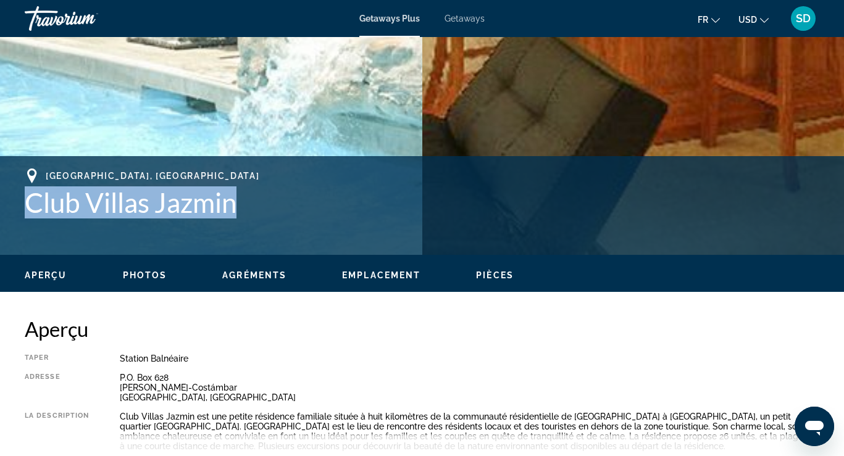
drag, startPoint x: 20, startPoint y: 207, endPoint x: 239, endPoint y: 211, distance: 219.2
click at [239, 211] on div "[GEOGRAPHIC_DATA], [GEOGRAPHIC_DATA] Villas Jazmin Adresse P.O. Box 628 [PERSON…" at bounding box center [422, 206] width 844 height 74
copy h1 "Club Villas Jazmin"
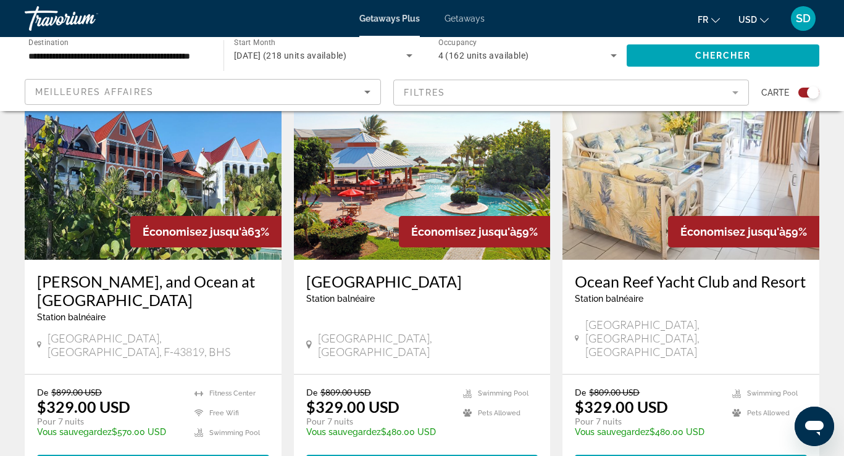
scroll to position [1820, 0]
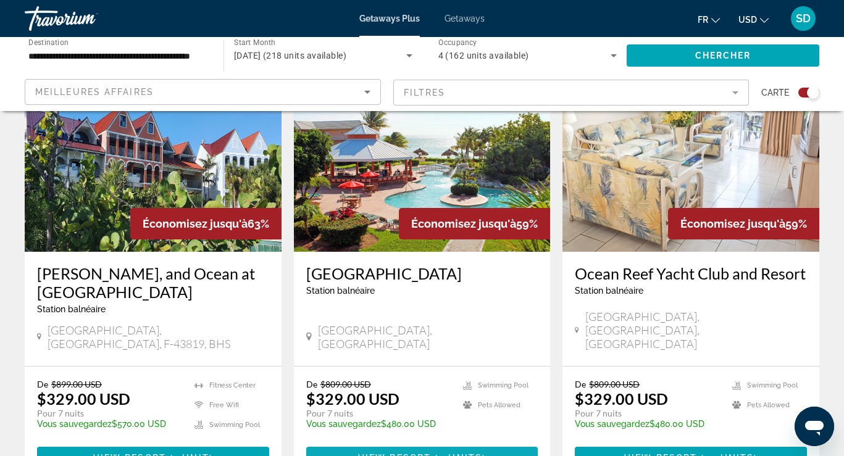
click at [430, 453] on span "View Resort" at bounding box center [394, 458] width 73 height 10
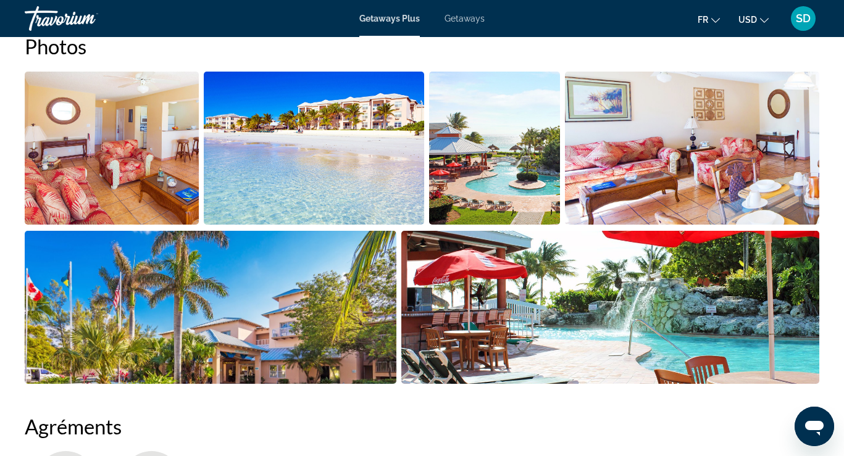
scroll to position [853, 0]
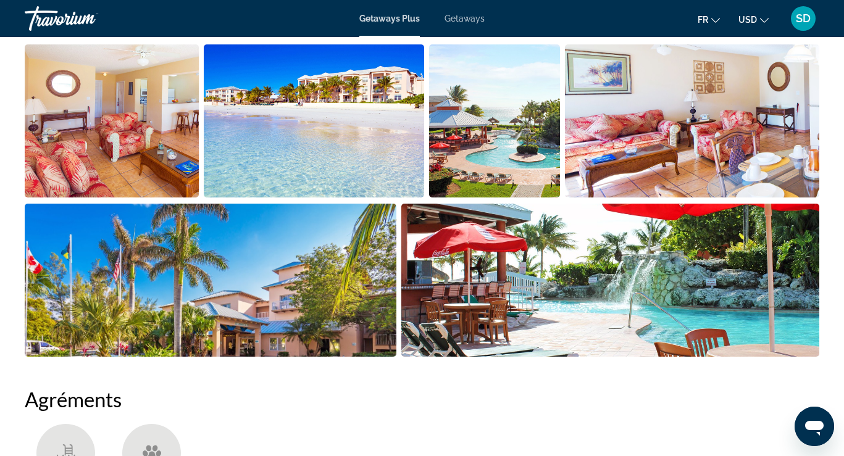
click at [669, 120] on img "Open full-screen image slider" at bounding box center [692, 120] width 254 height 153
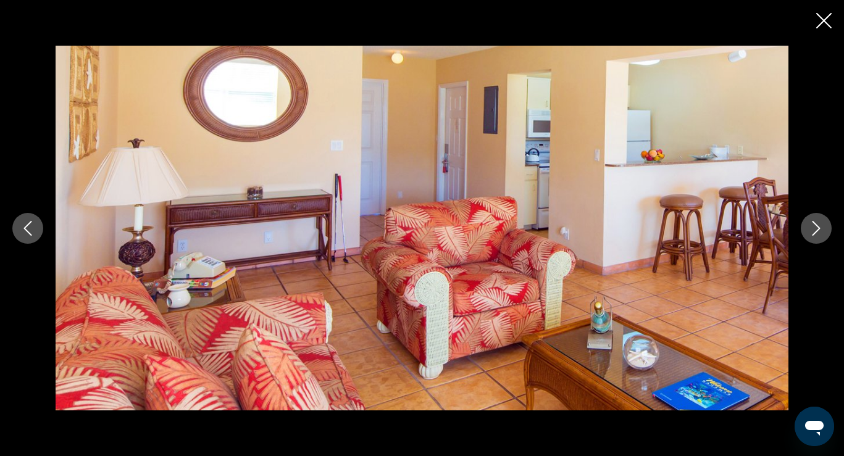
click at [817, 225] on icon "Next image" at bounding box center [816, 228] width 15 height 15
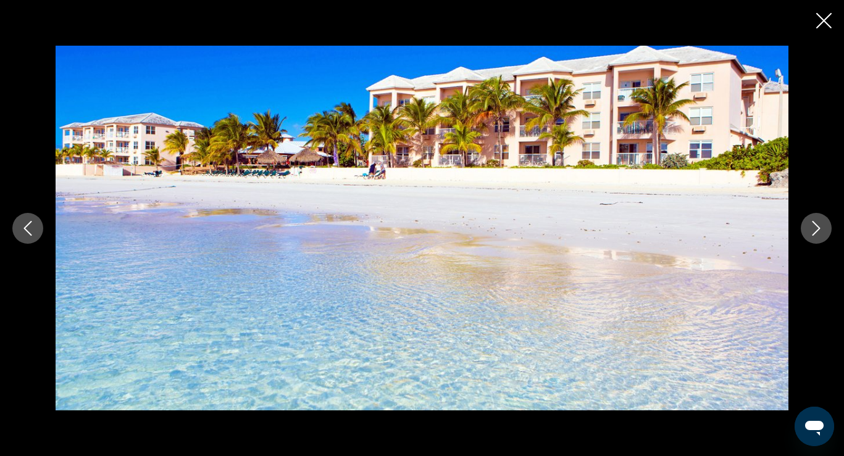
click at [817, 225] on icon "Next image" at bounding box center [816, 228] width 15 height 15
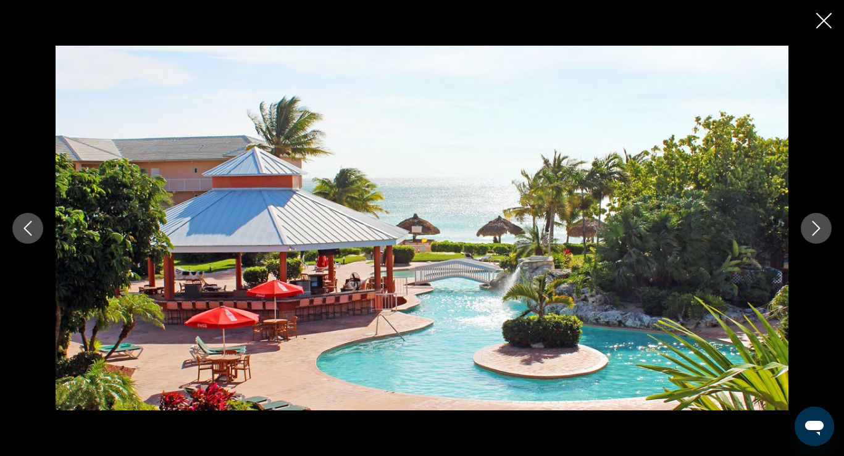
click at [823, 20] on icon "Close slideshow" at bounding box center [823, 20] width 15 height 15
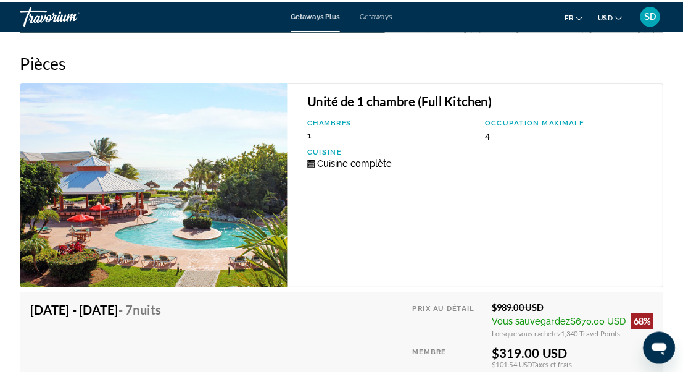
scroll to position [2186, 0]
